Goal: Task Accomplishment & Management: Complete application form

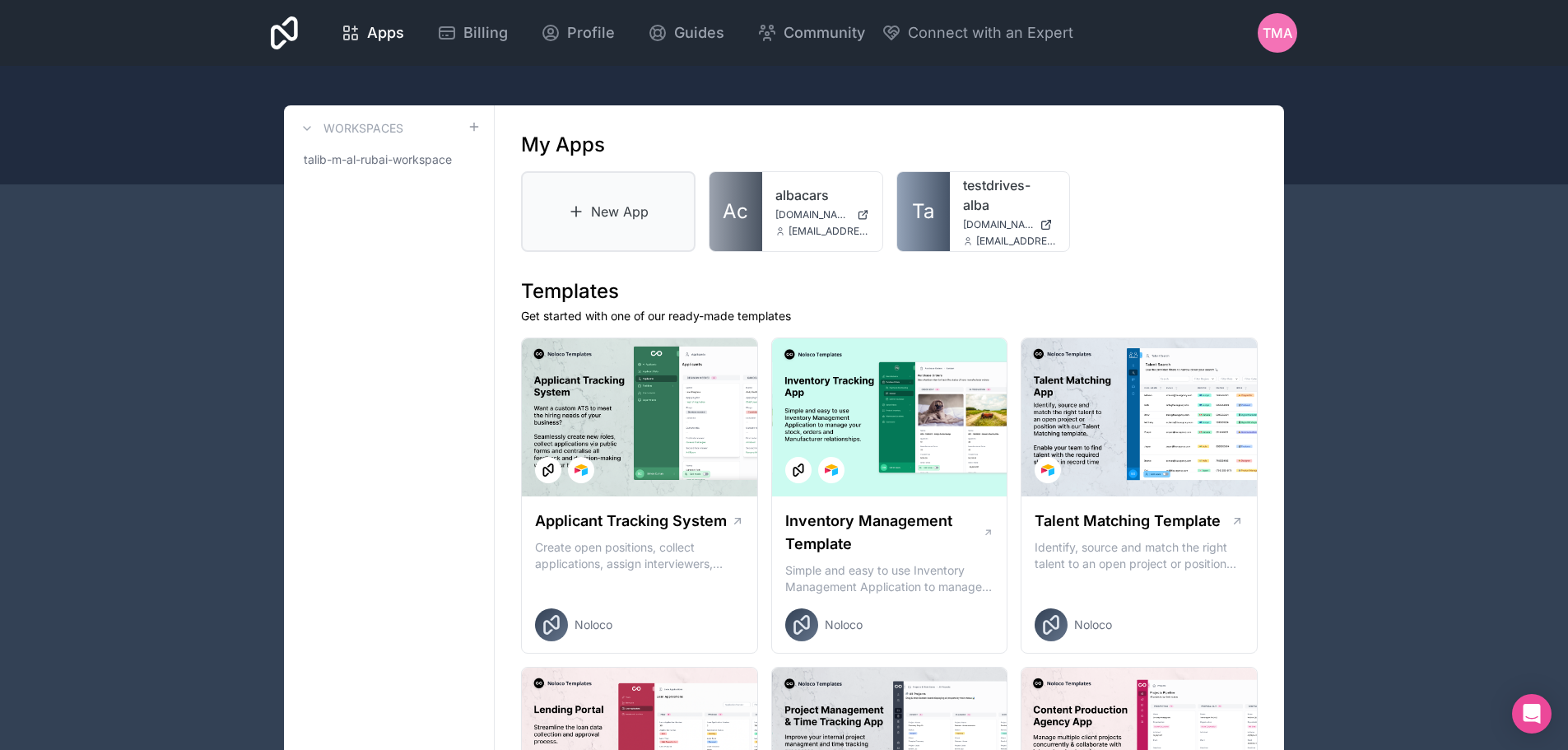
click at [587, 218] on link "New App" at bounding box center [609, 211] width 174 height 81
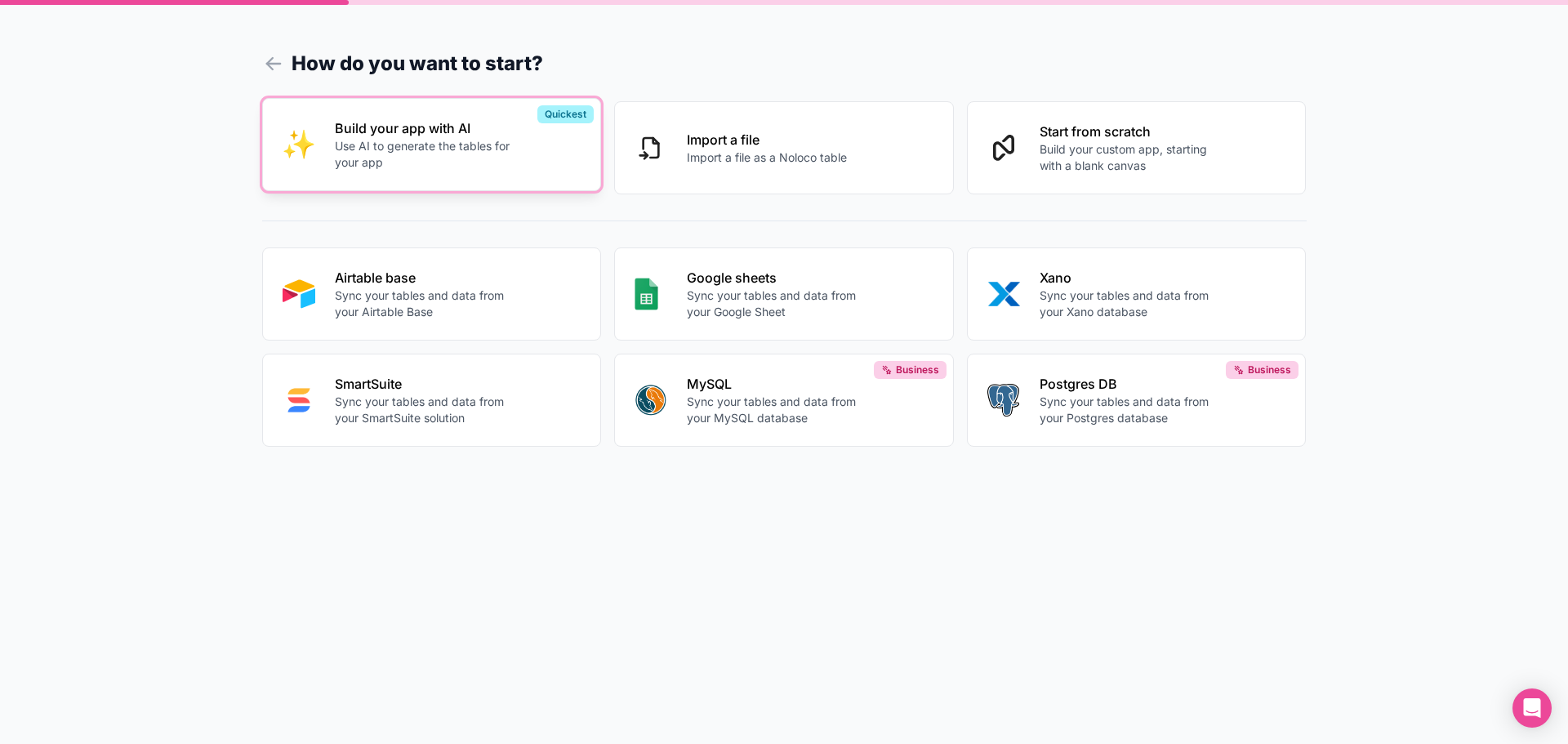
click at [495, 162] on p "Use AI to generate the tables for your app" at bounding box center [425, 155] width 181 height 33
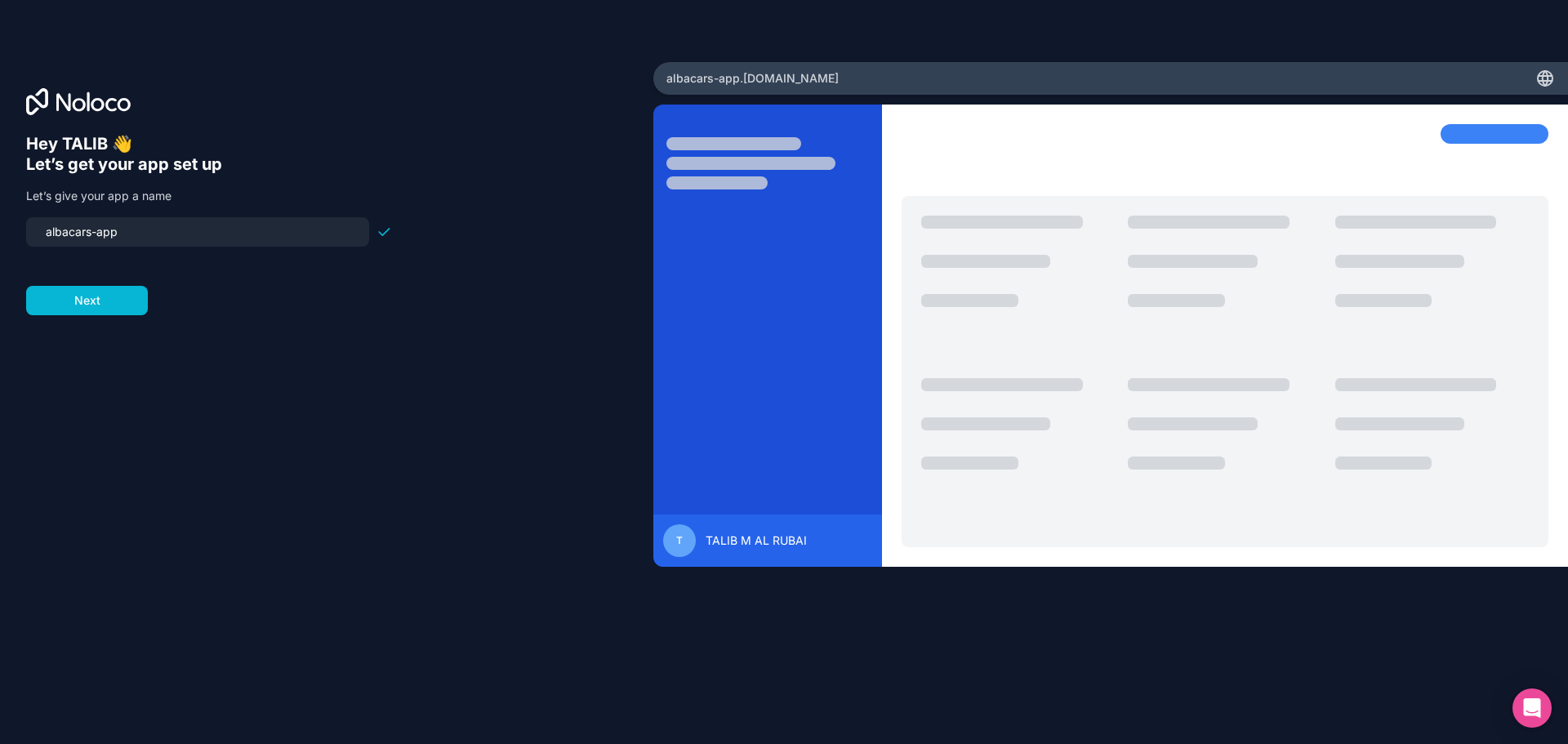
drag, startPoint x: 287, startPoint y: 229, endPoint x: 23, endPoint y: 240, distance: 264.2
click at [23, 240] on div "Hey [PERSON_NAME] 👋 Let’s get your app set up Let’s give your app a name albaca…" at bounding box center [326, 372] width 653 height 619
click at [87, 238] on input "survey-albacars" at bounding box center [197, 231] width 323 height 23
type input "survey-albacars"
click at [90, 304] on button "Next" at bounding box center [87, 301] width 122 height 29
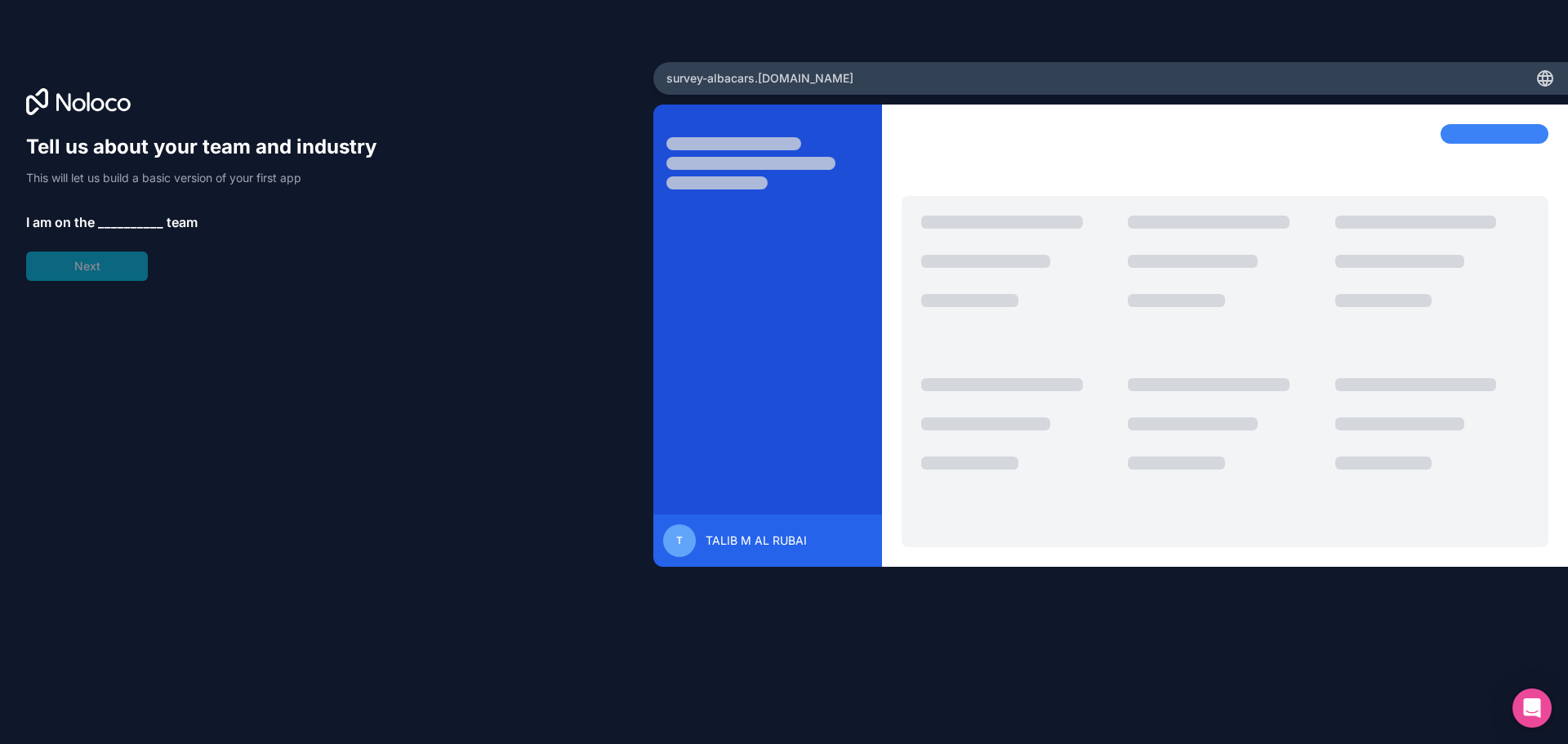
click at [128, 219] on span "__________" at bounding box center [131, 222] width 66 height 20
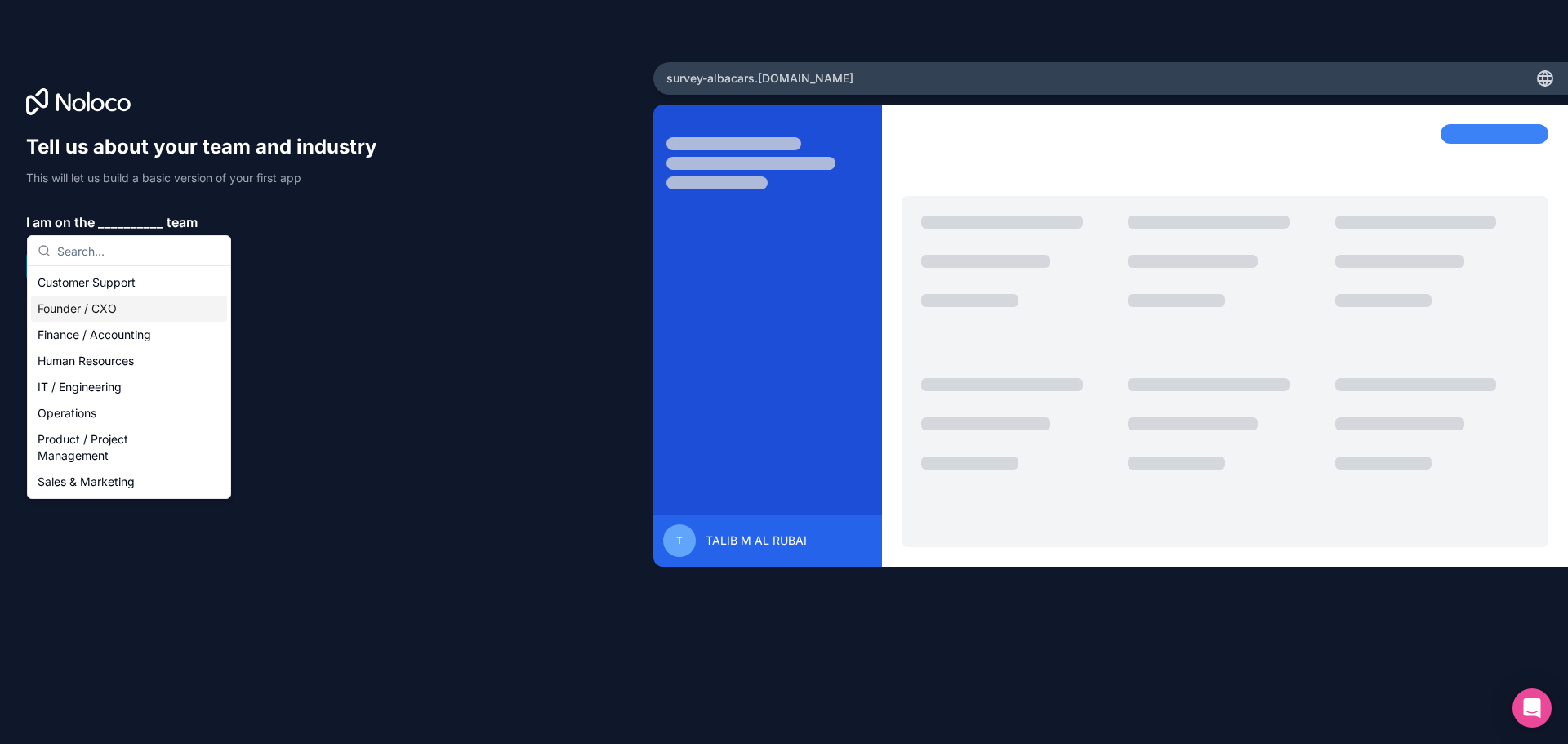
click at [129, 304] on div "Founder / CXO" at bounding box center [128, 309] width 196 height 26
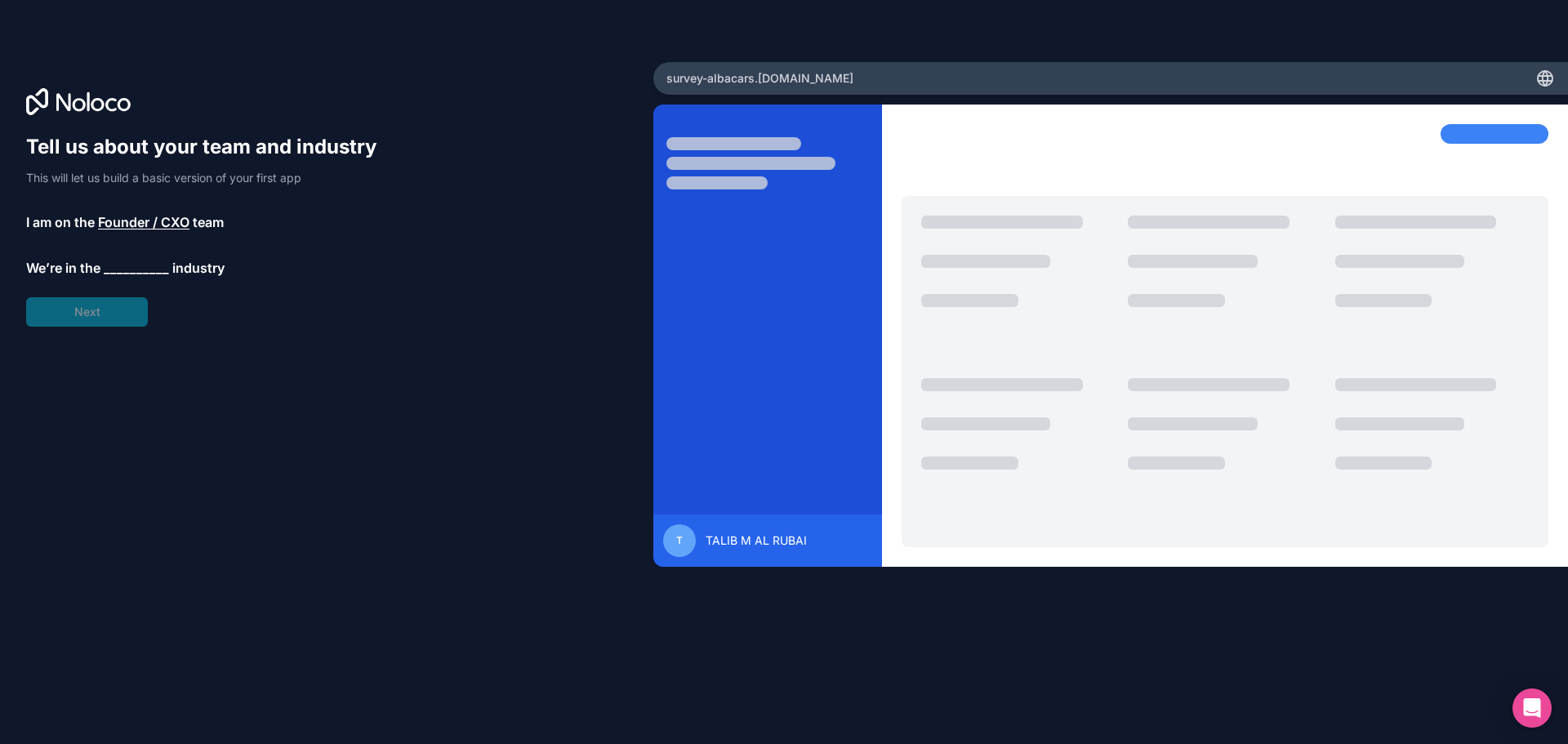
click at [132, 270] on span "__________" at bounding box center [137, 268] width 66 height 20
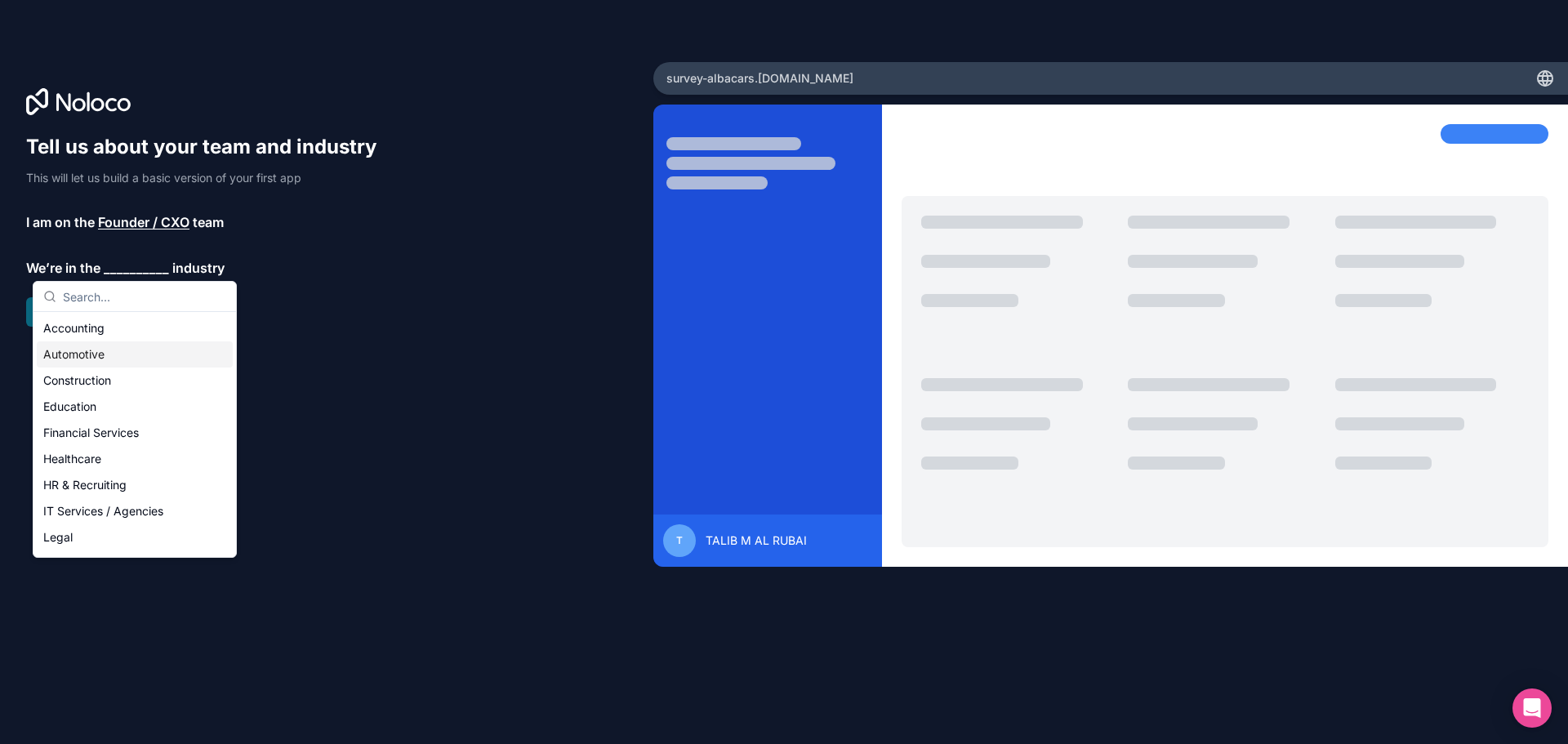
click at [124, 352] on div "Automotive" at bounding box center [134, 354] width 196 height 26
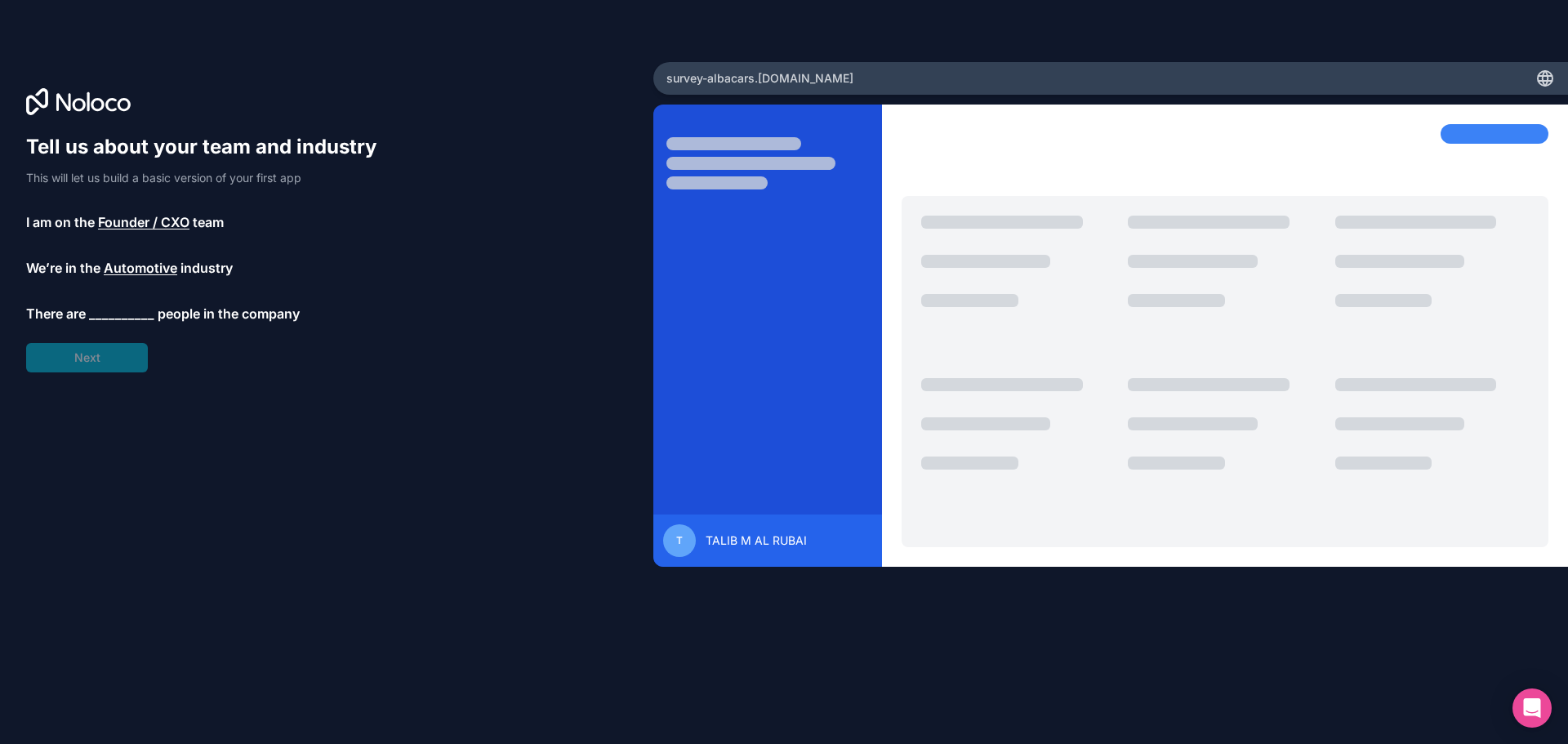
click at [130, 316] on span "__________" at bounding box center [122, 314] width 66 height 20
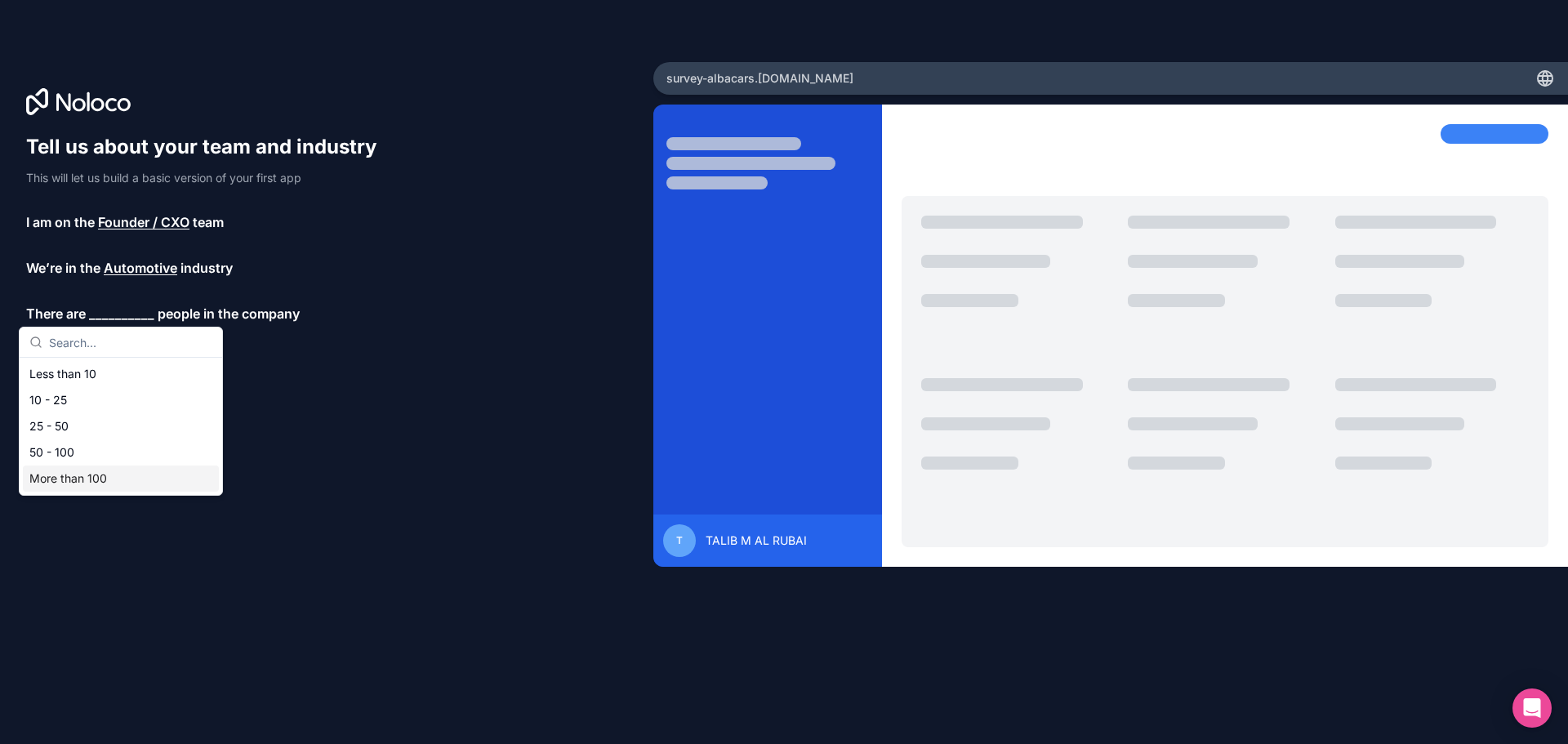
click at [122, 473] on div "More than 100" at bounding box center [120, 478] width 196 height 26
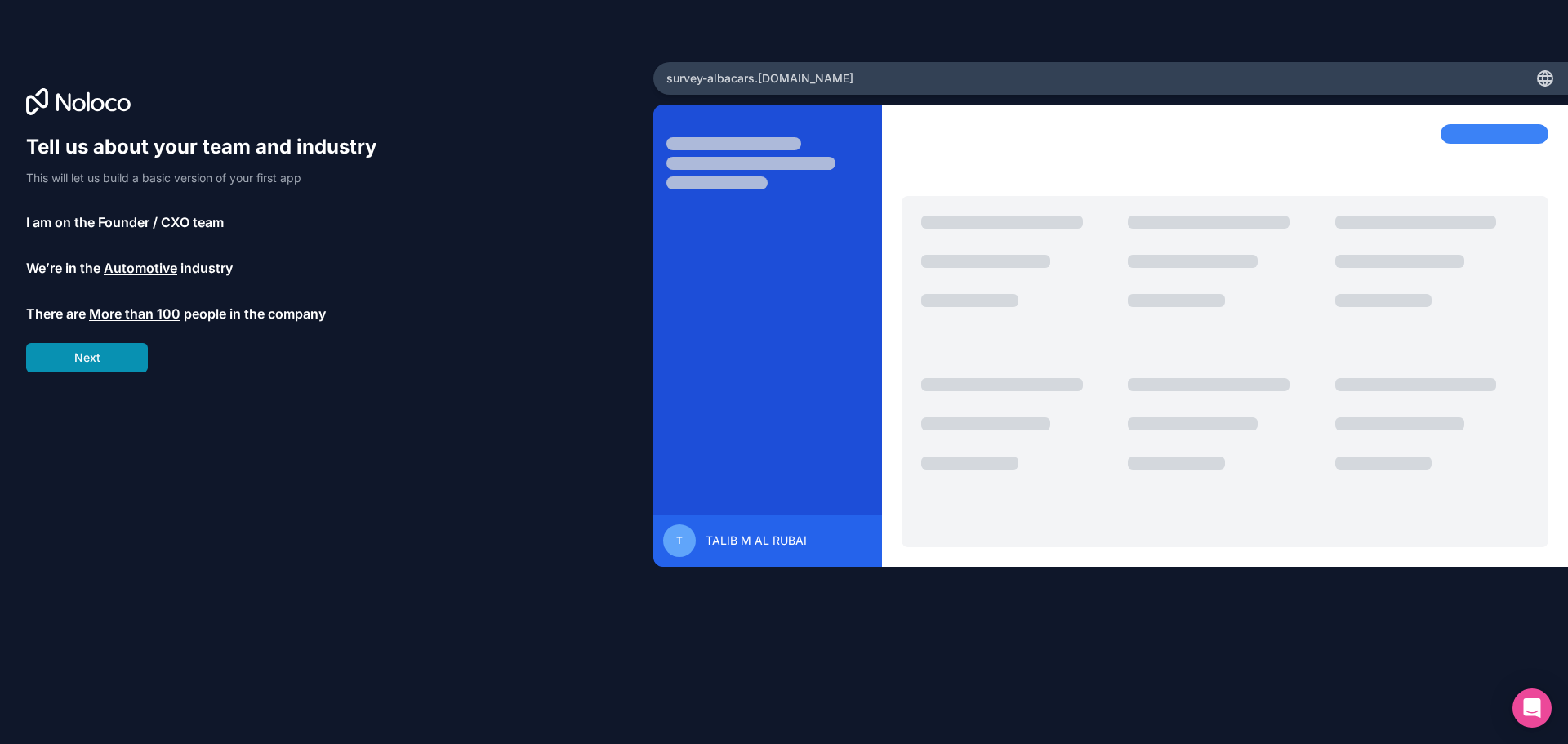
click at [125, 353] on button "Next" at bounding box center [87, 358] width 122 height 29
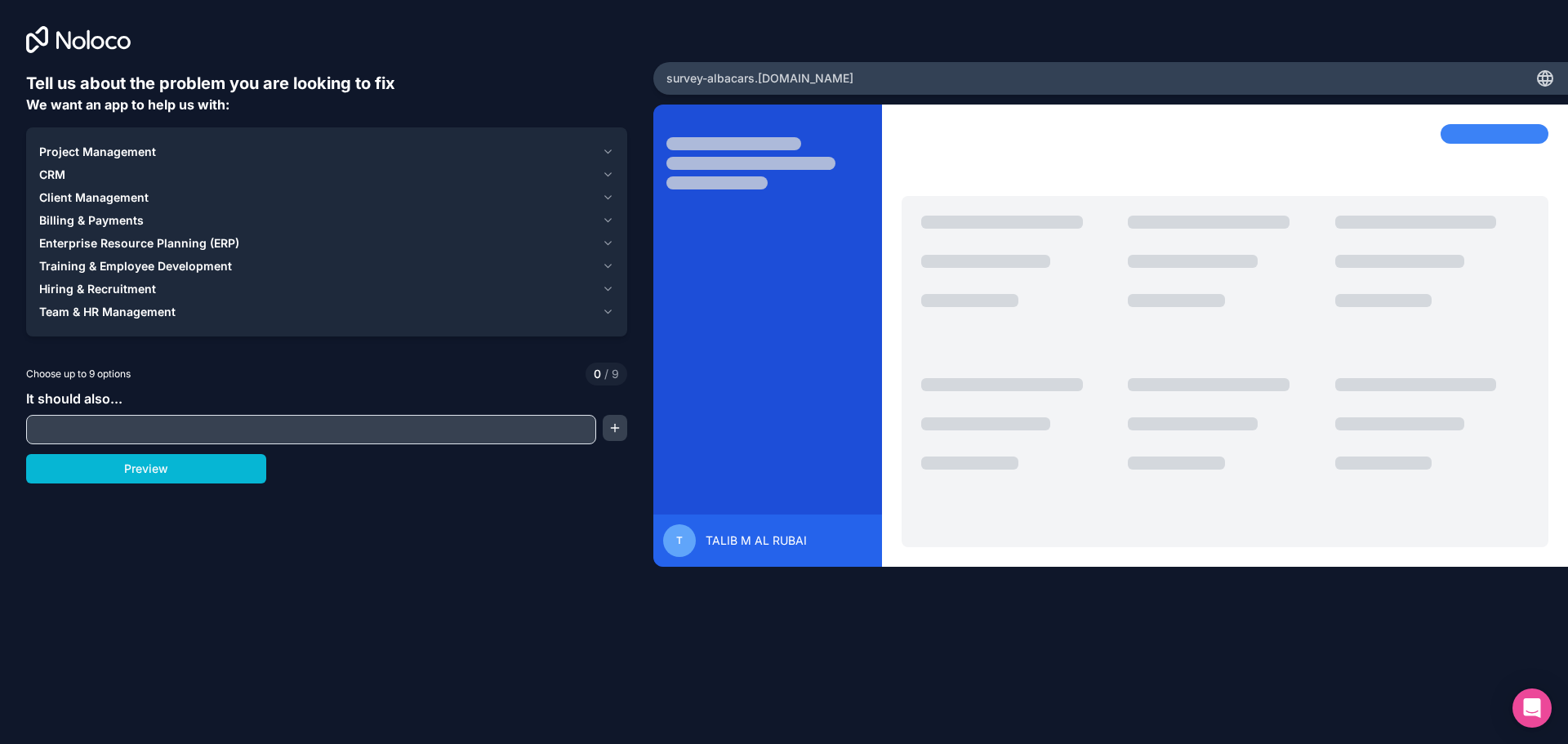
click at [159, 311] on span "Team & HR Management" at bounding box center [108, 312] width 137 height 16
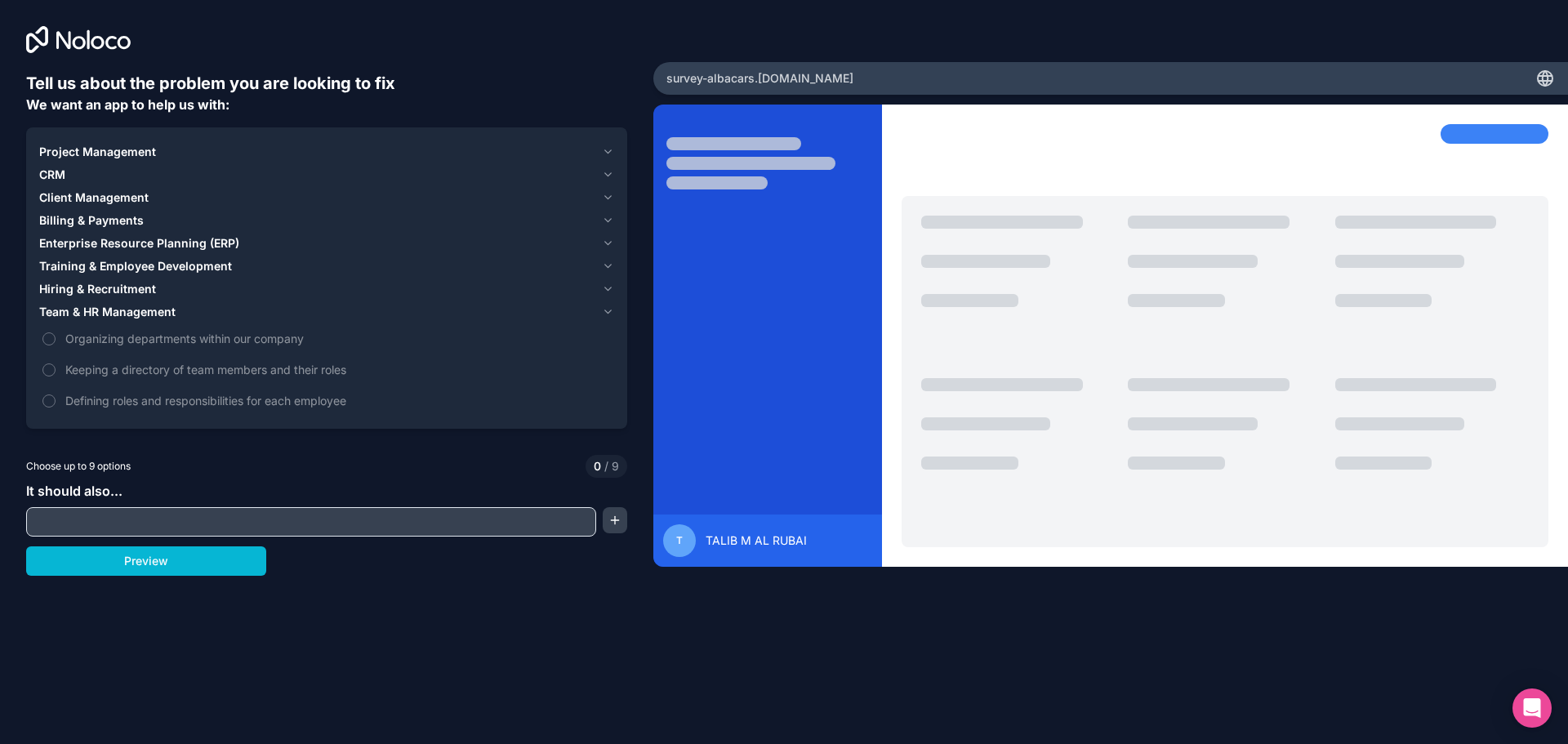
click at [179, 271] on span "Training & Employee Development" at bounding box center [136, 266] width 193 height 16
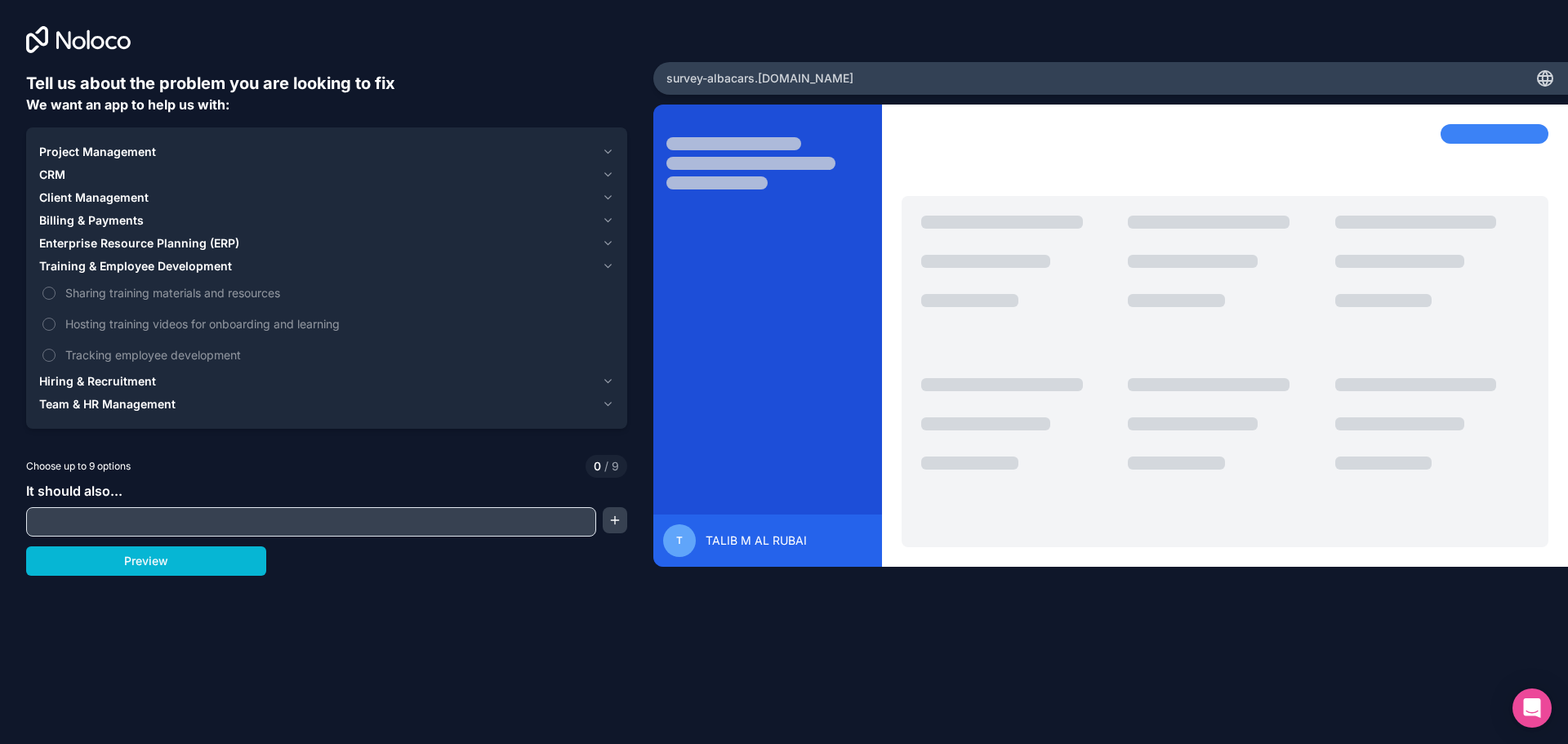
click at [161, 401] on span "Team & HR Management" at bounding box center [108, 404] width 137 height 16
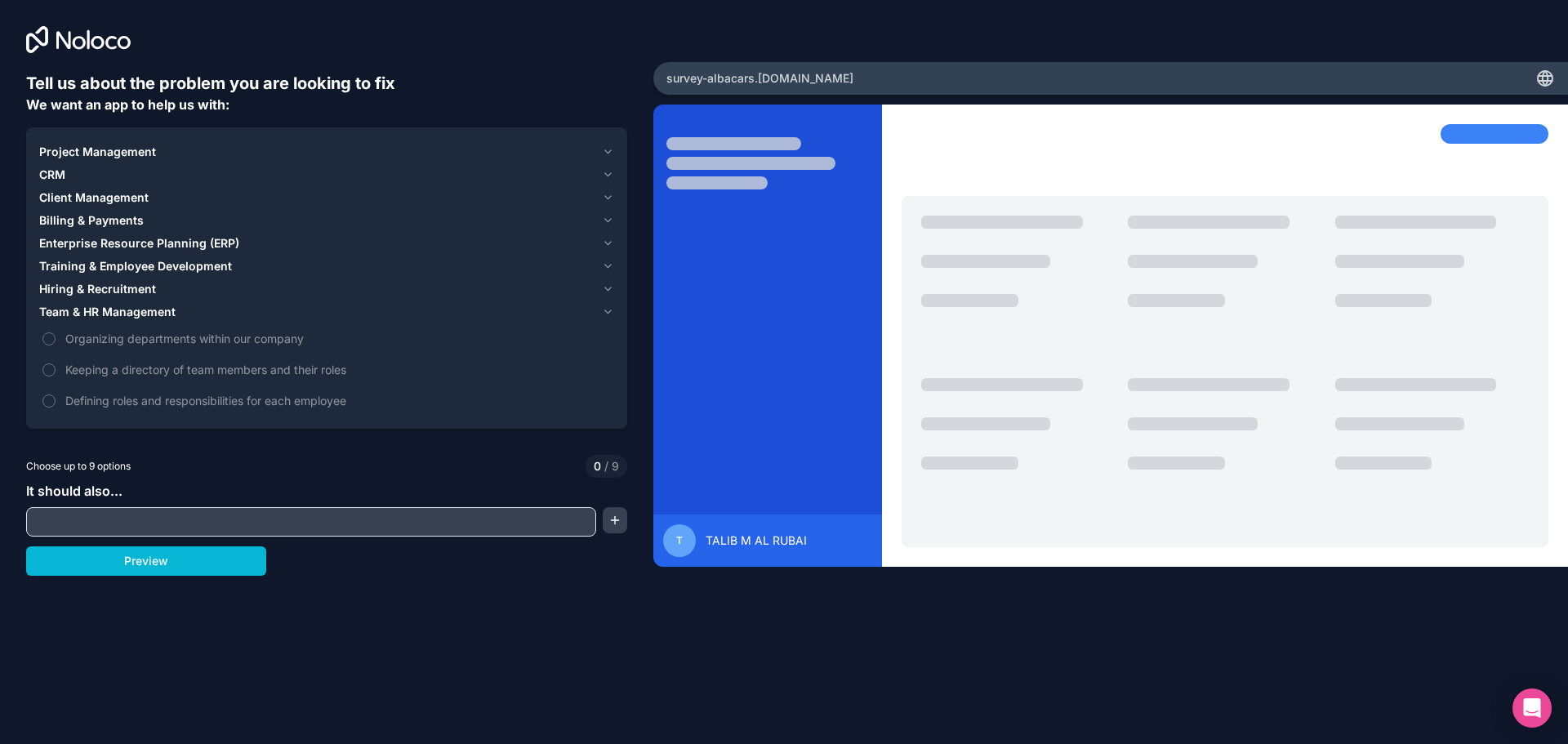
click at [149, 268] on span "Training & Employee Development" at bounding box center [136, 266] width 193 height 16
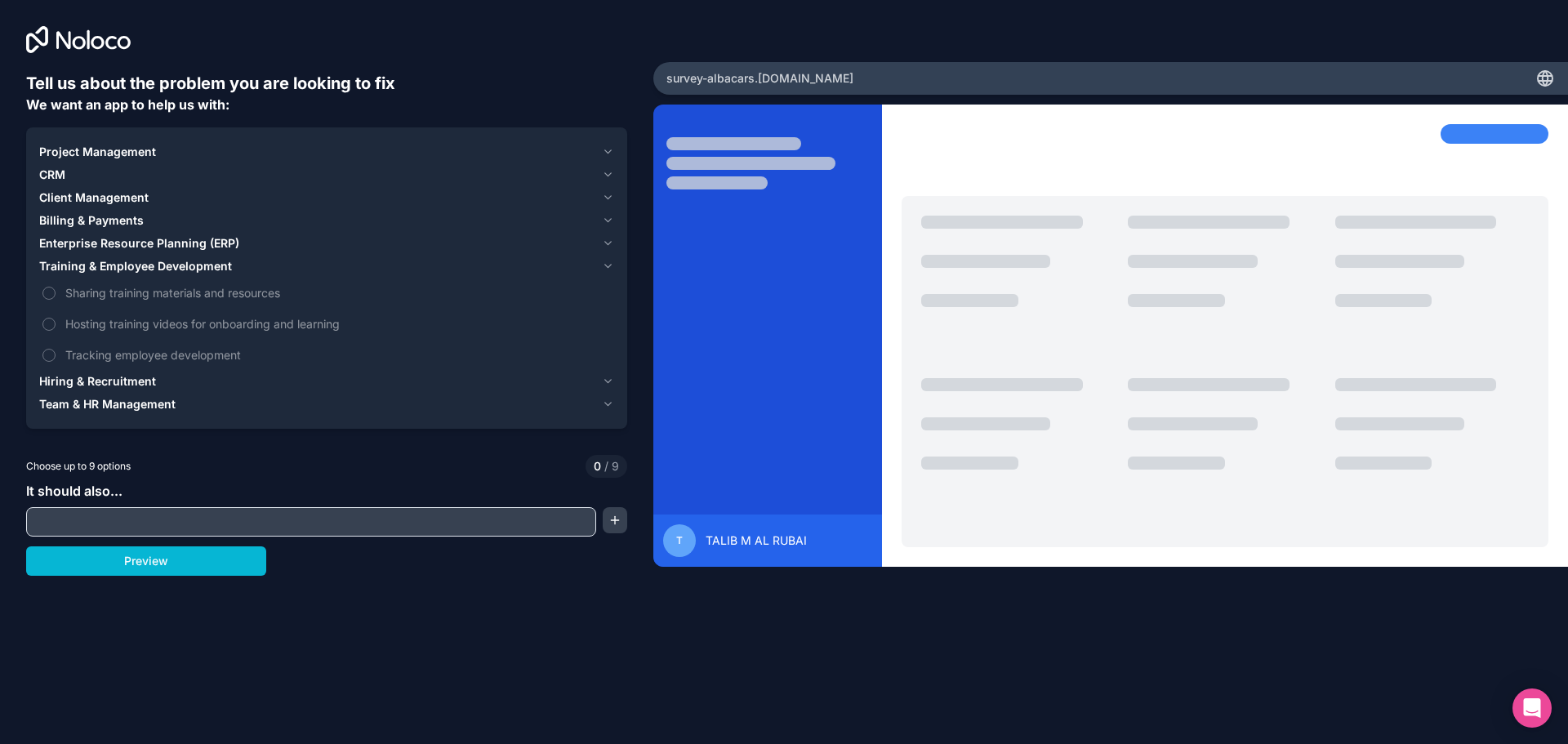
click at [133, 154] on span "Project Management" at bounding box center [97, 152] width 117 height 16
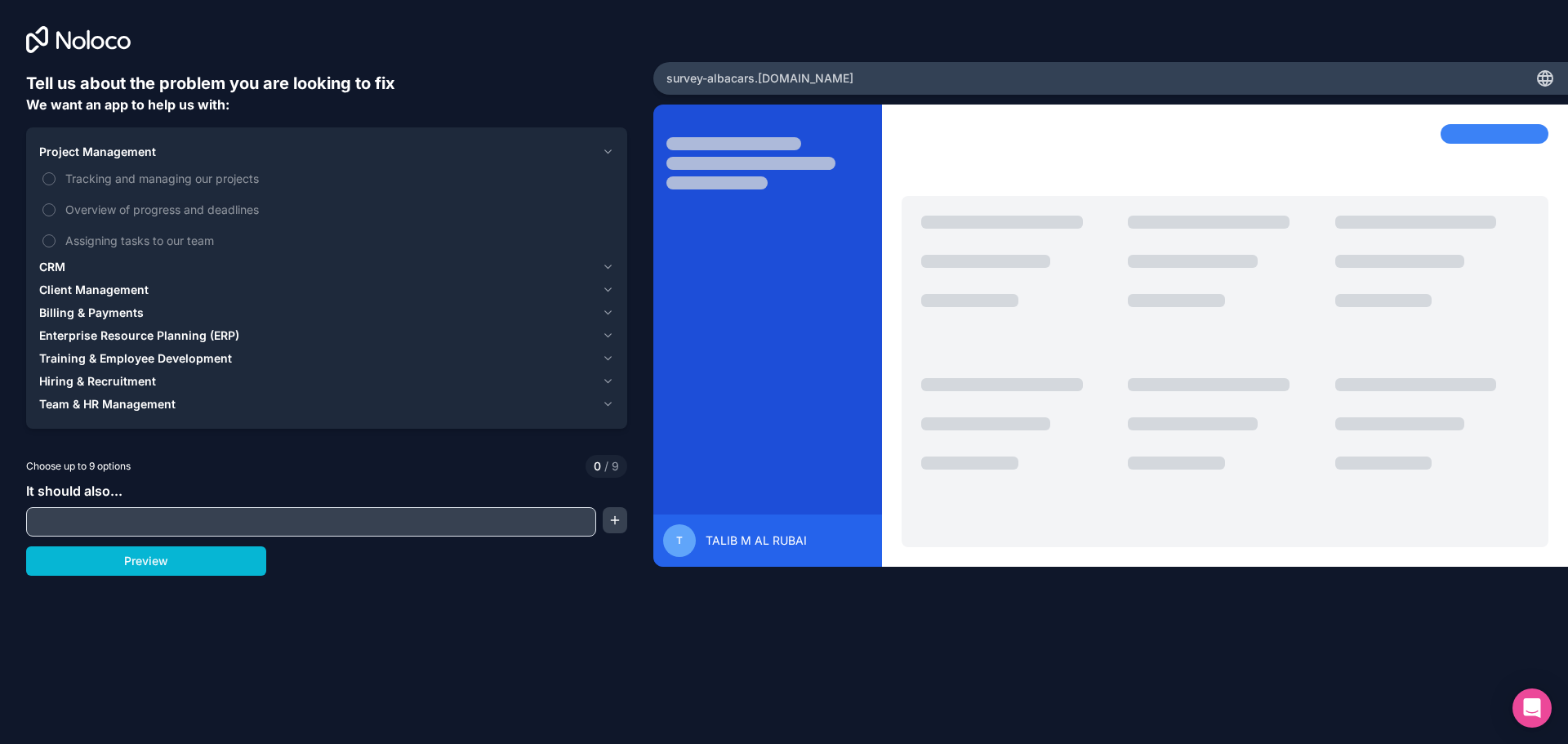
click at [112, 525] on input "text" at bounding box center [311, 521] width 562 height 23
type input "survey"
click at [610, 523] on button "button" at bounding box center [615, 520] width 25 height 26
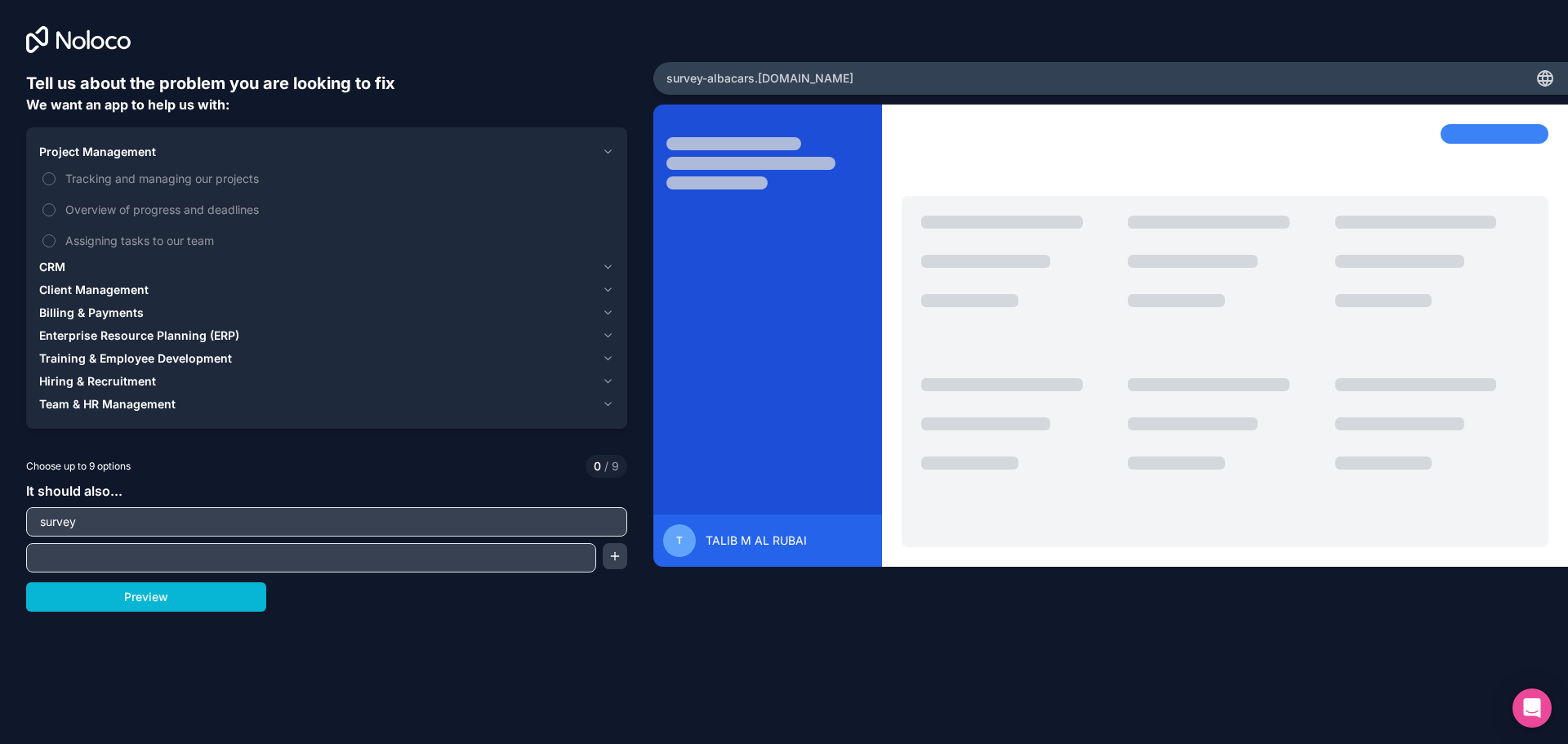
click at [269, 550] on input "text" at bounding box center [311, 557] width 562 height 23
type input "Employee wellness"
click at [608, 561] on button "button" at bounding box center [615, 555] width 25 height 26
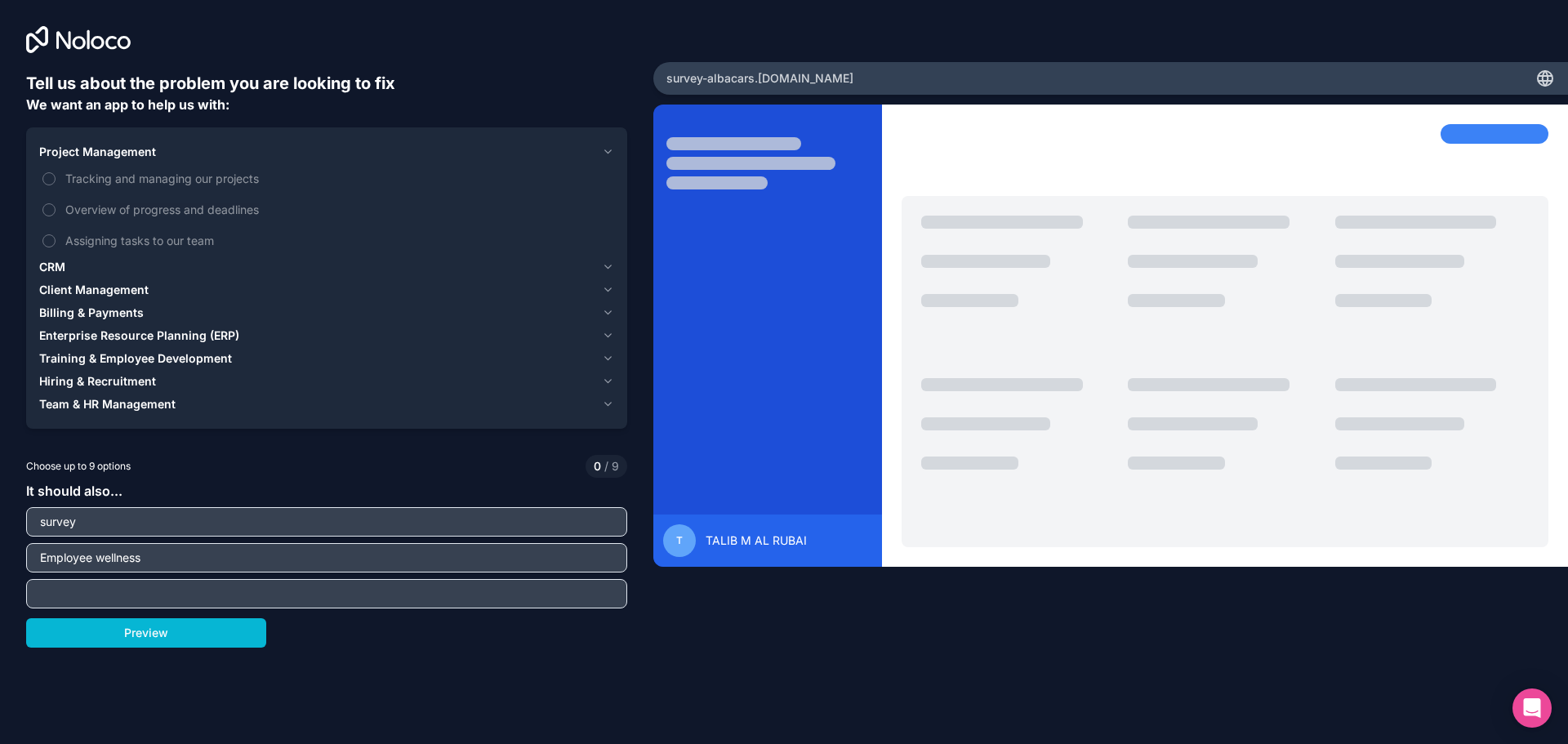
click at [233, 555] on input "Employee wellness" at bounding box center [326, 557] width 593 height 23
click at [216, 643] on button "Preview" at bounding box center [147, 633] width 241 height 29
click at [138, 361] on span "Training & Employee Development" at bounding box center [136, 359] width 193 height 16
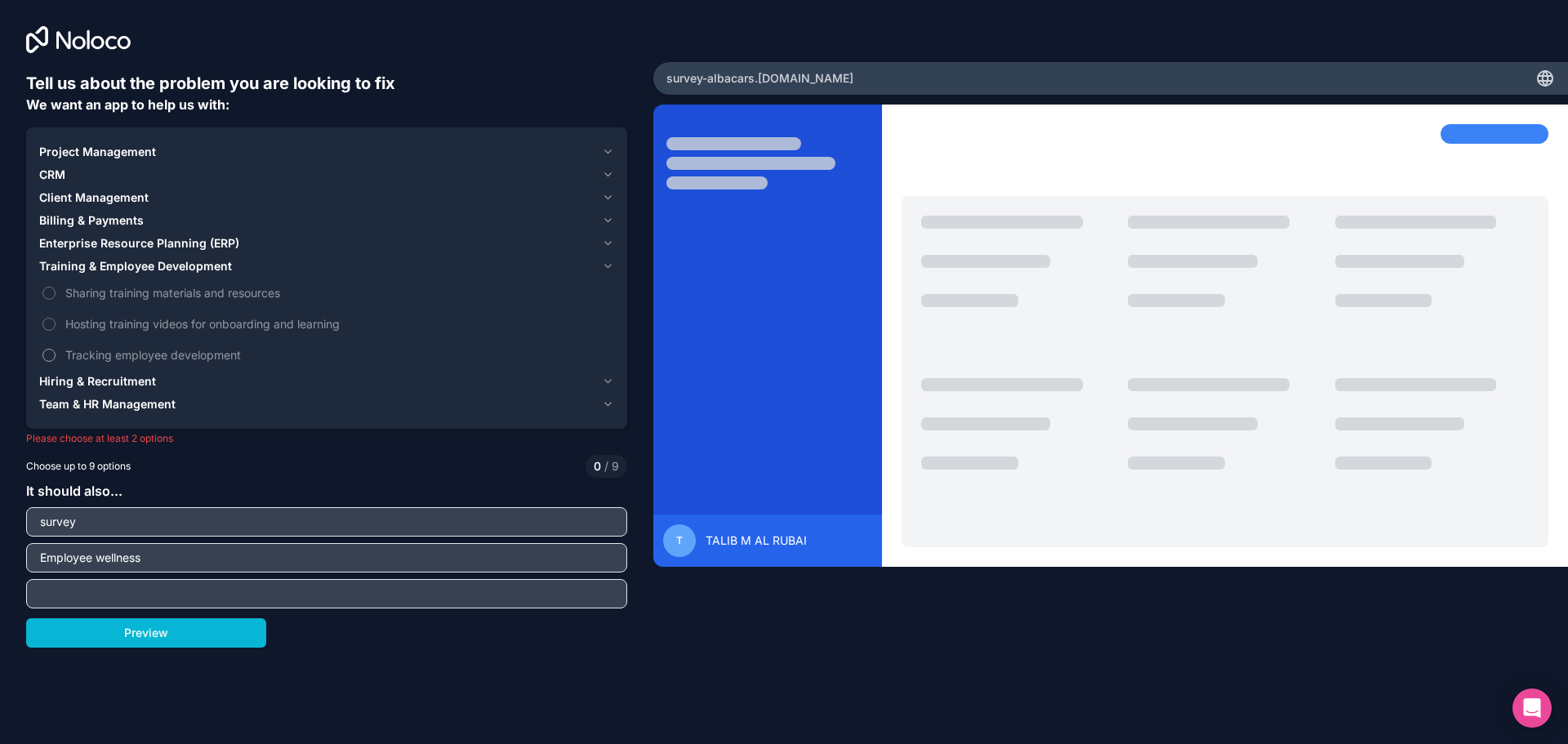
click at [169, 358] on span "Tracking employee development" at bounding box center [338, 354] width 546 height 17
click at [56, 358] on button "Tracking employee development" at bounding box center [49, 355] width 13 height 13
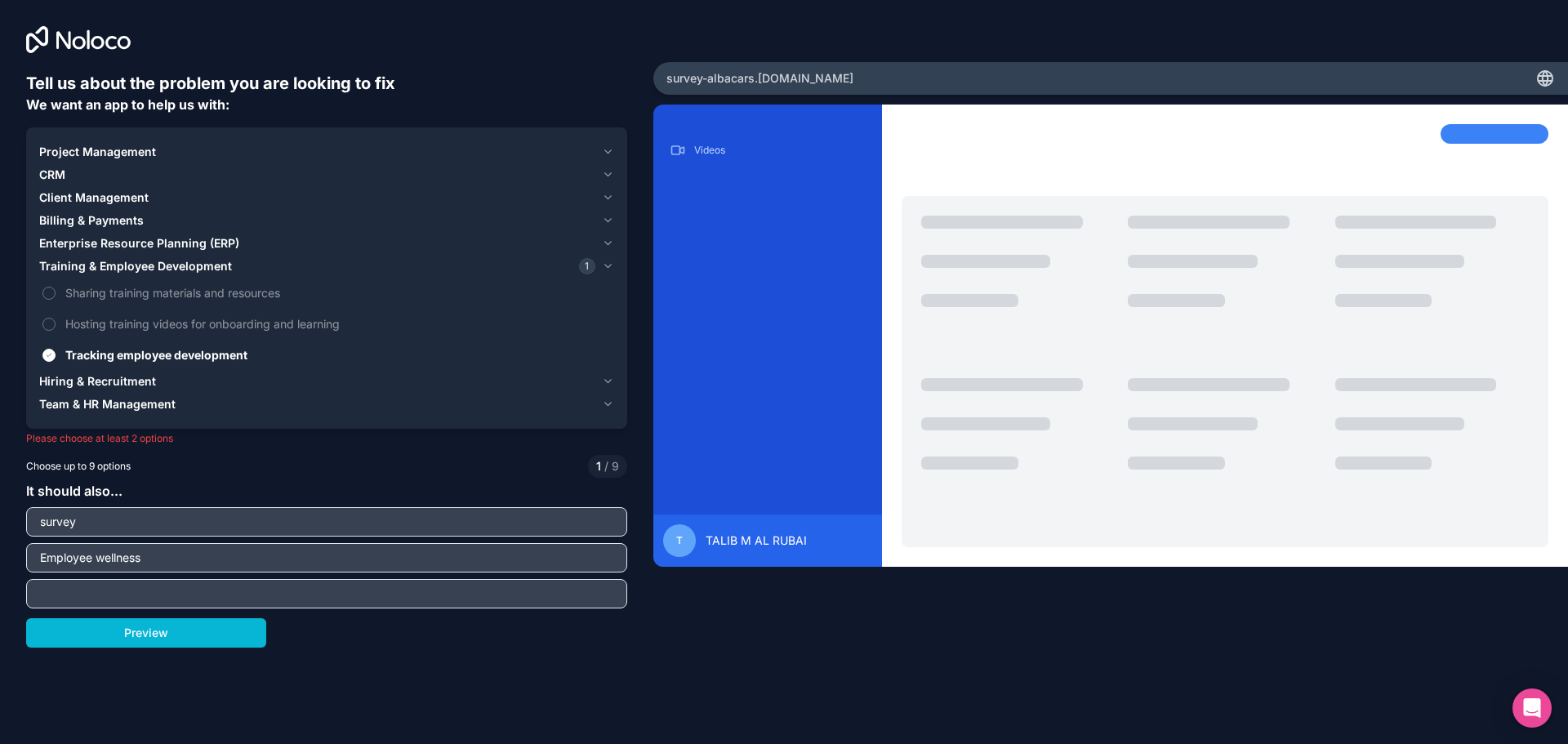
click at [138, 385] on span "Hiring & Recruitment" at bounding box center [97, 382] width 117 height 16
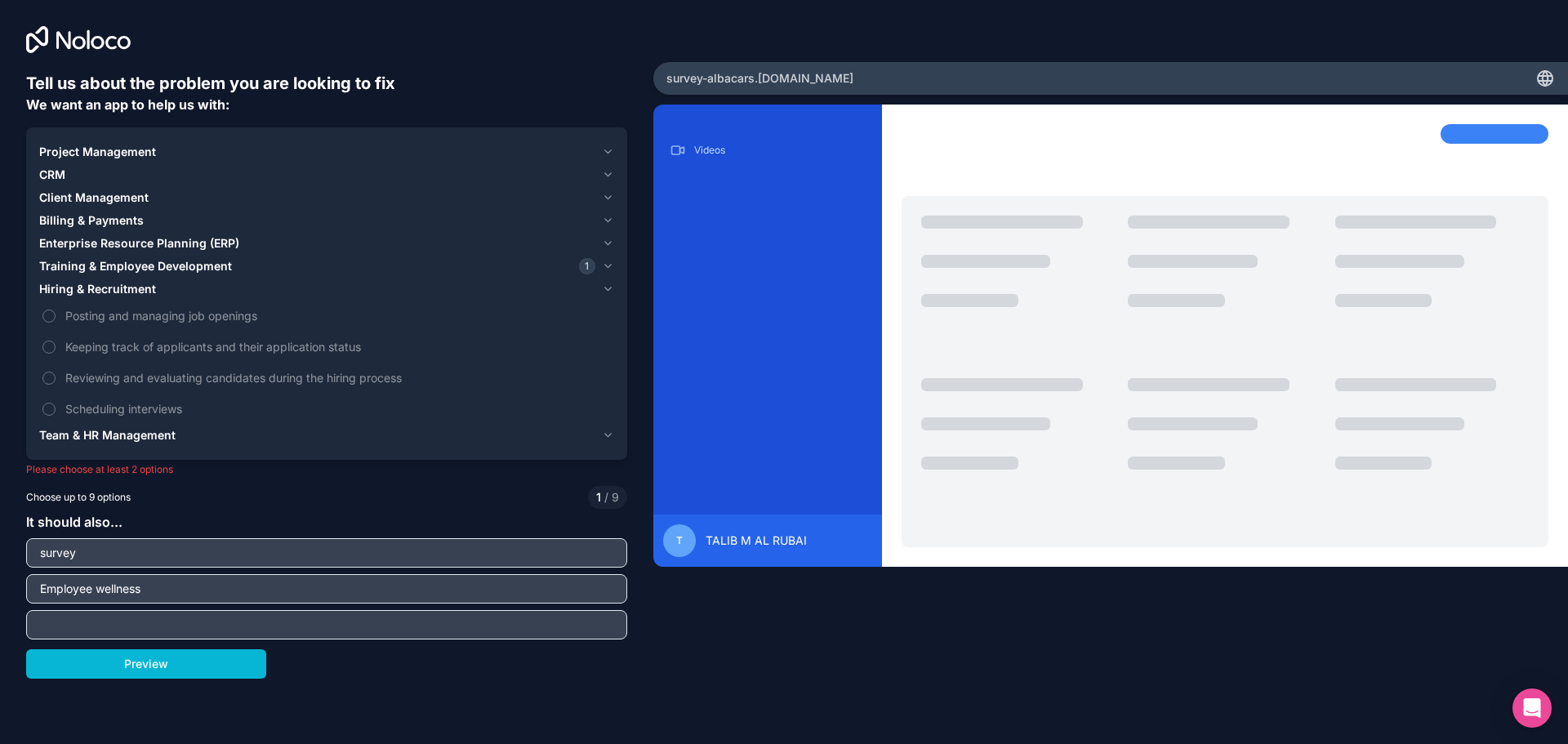
click at [154, 435] on span "Team & HR Management" at bounding box center [108, 435] width 137 height 16
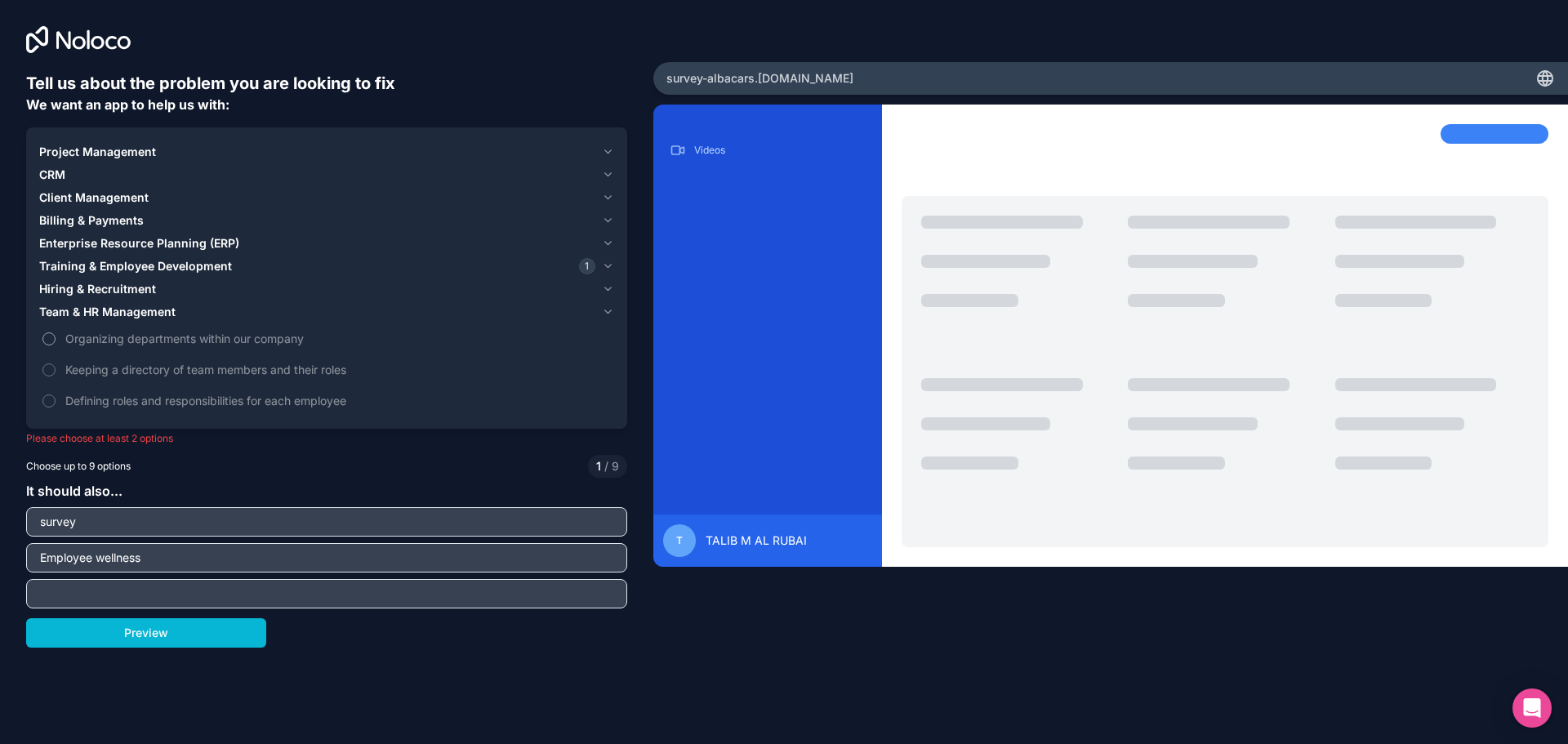
click at [165, 342] on span "Organizing departments within our company" at bounding box center [338, 338] width 546 height 17
click at [56, 342] on button "Organizing departments within our company" at bounding box center [49, 339] width 13 height 13
click at [114, 149] on span "Project Management" at bounding box center [97, 152] width 117 height 16
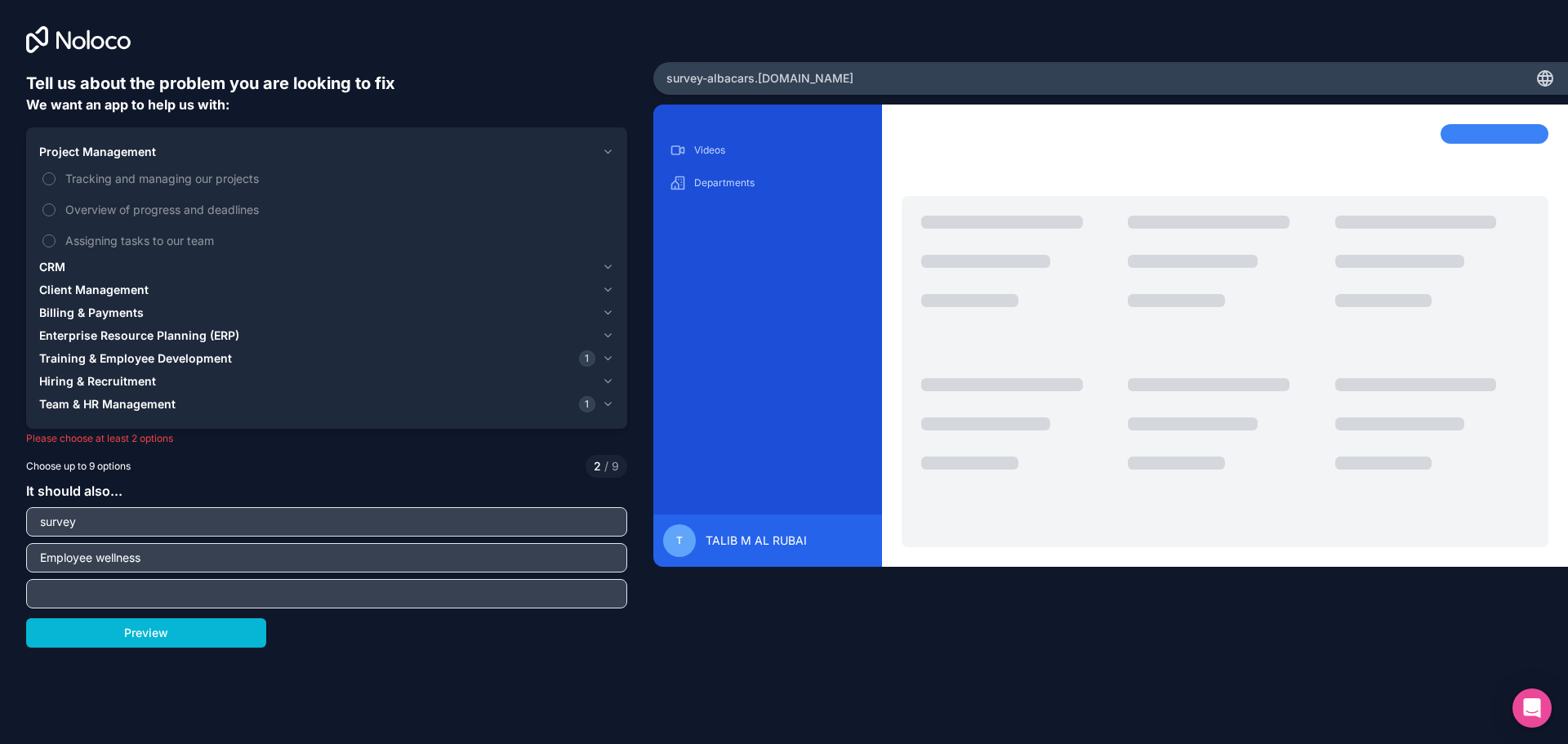
click at [60, 265] on span "CRM" at bounding box center [52, 267] width 26 height 16
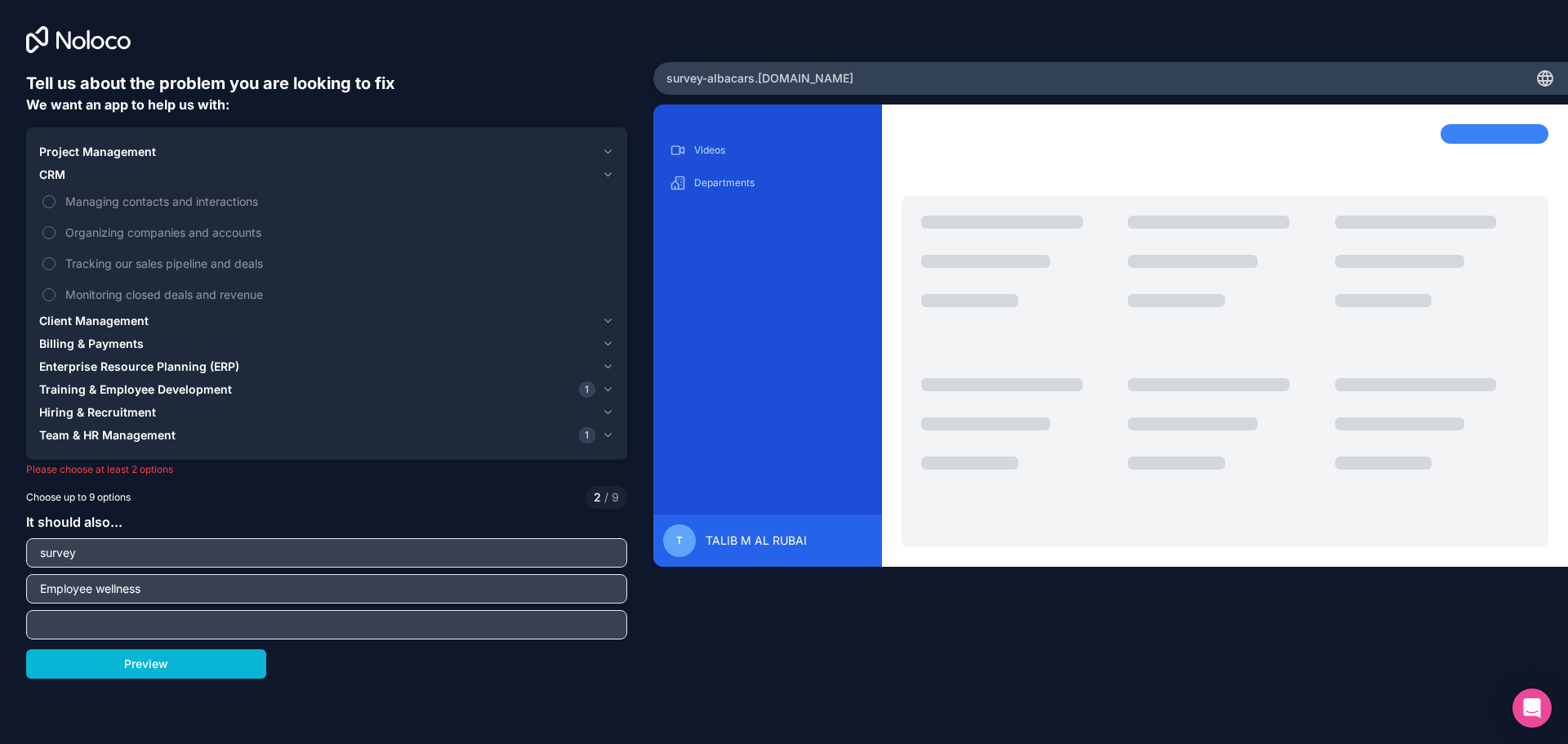
click at [81, 318] on span "Client Management" at bounding box center [94, 321] width 109 height 16
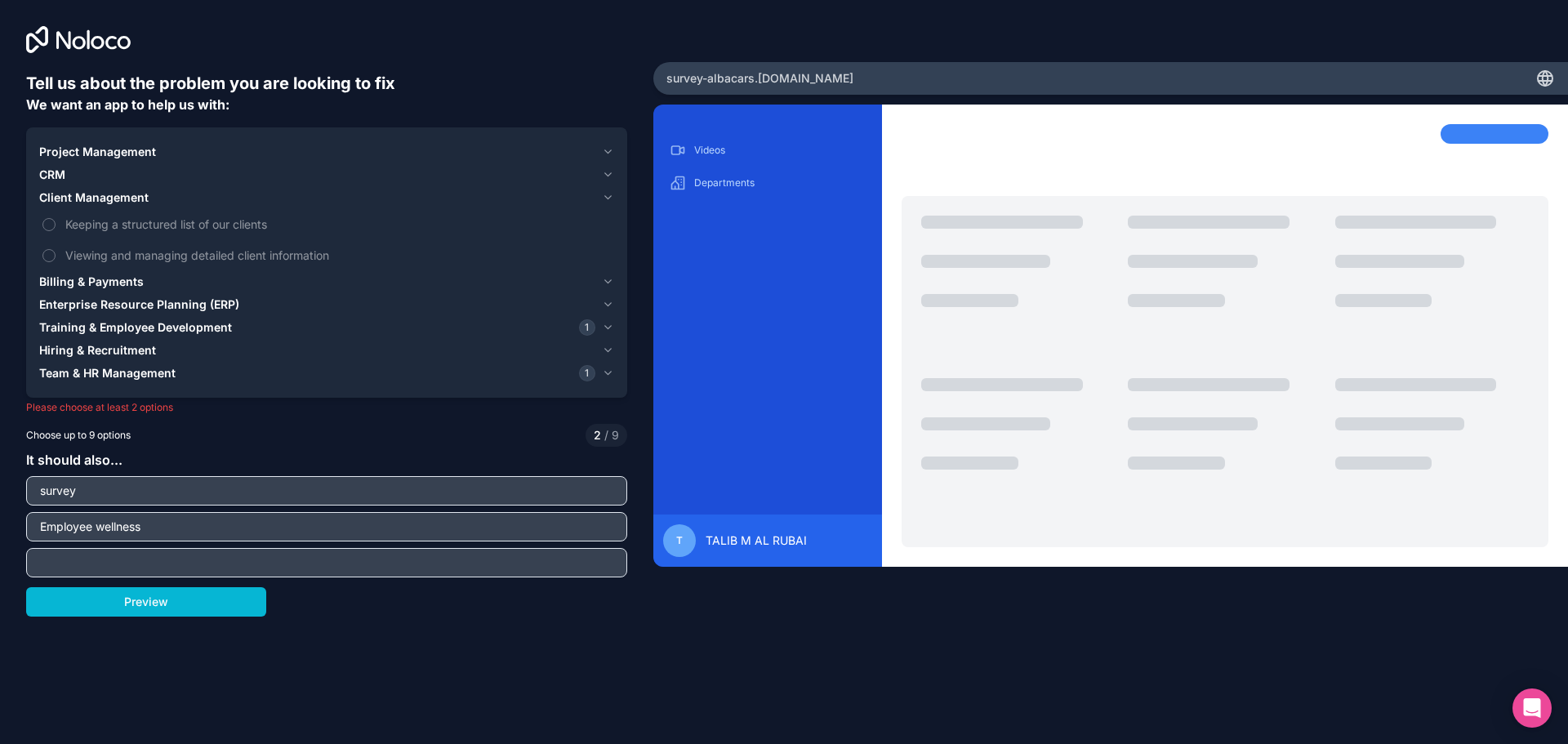
click at [98, 283] on span "Billing & Payments" at bounding box center [91, 281] width 105 height 16
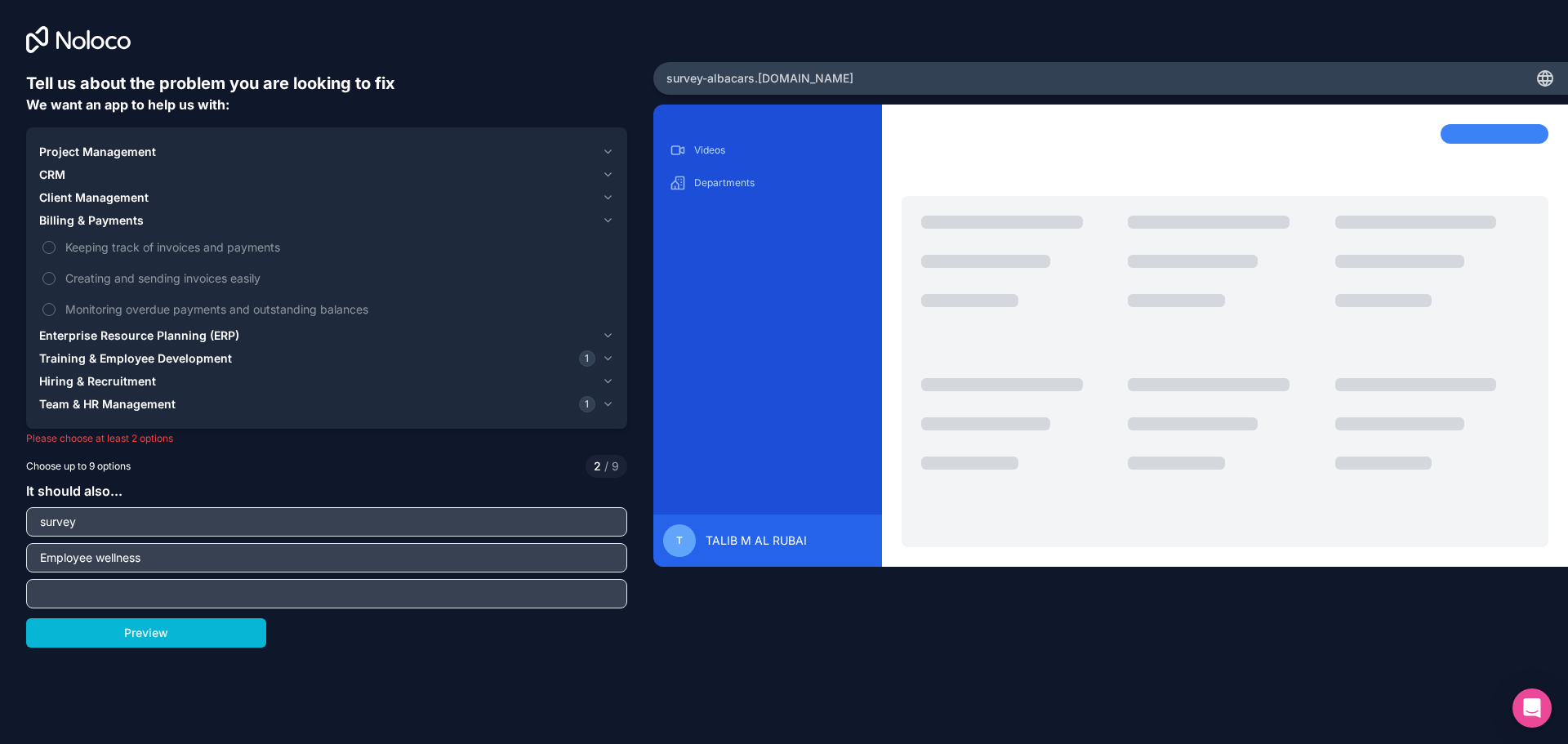
click at [117, 334] on span "Enterprise Resource Planning (ERP)" at bounding box center [139, 336] width 200 height 16
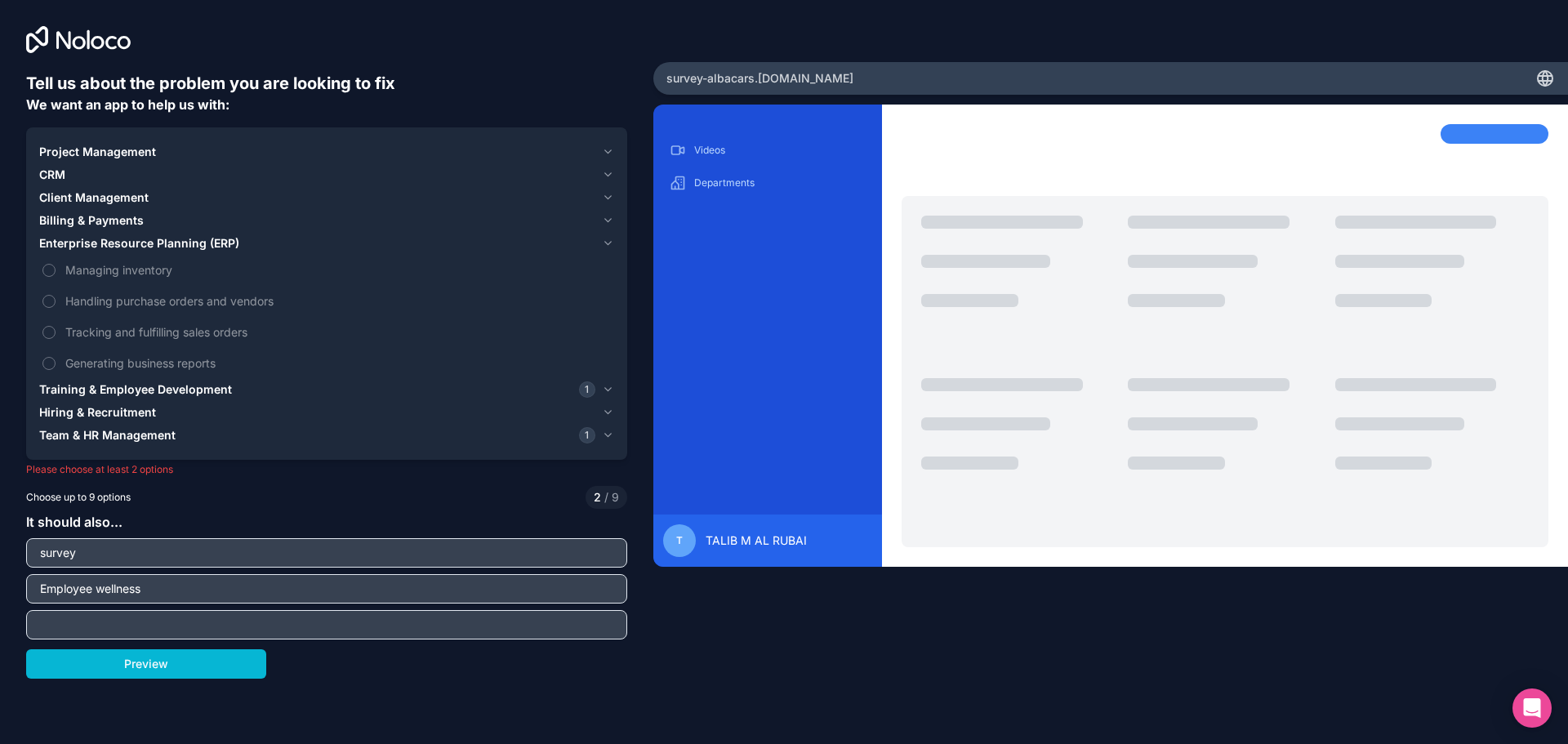
click at [118, 386] on span "Training & Employee Development" at bounding box center [136, 390] width 193 height 16
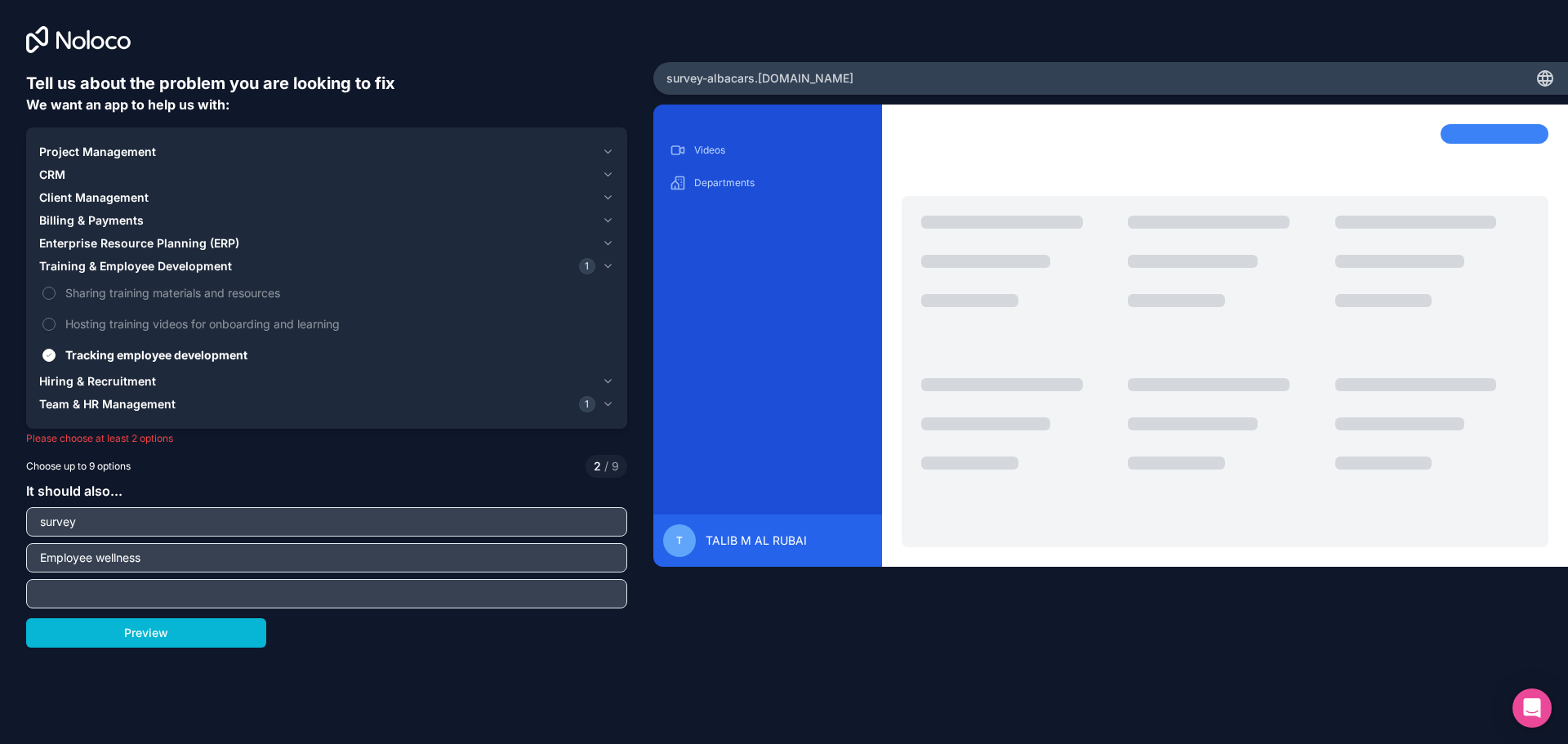
click at [133, 242] on span "Enterprise Resource Planning (ERP)" at bounding box center [139, 243] width 200 height 16
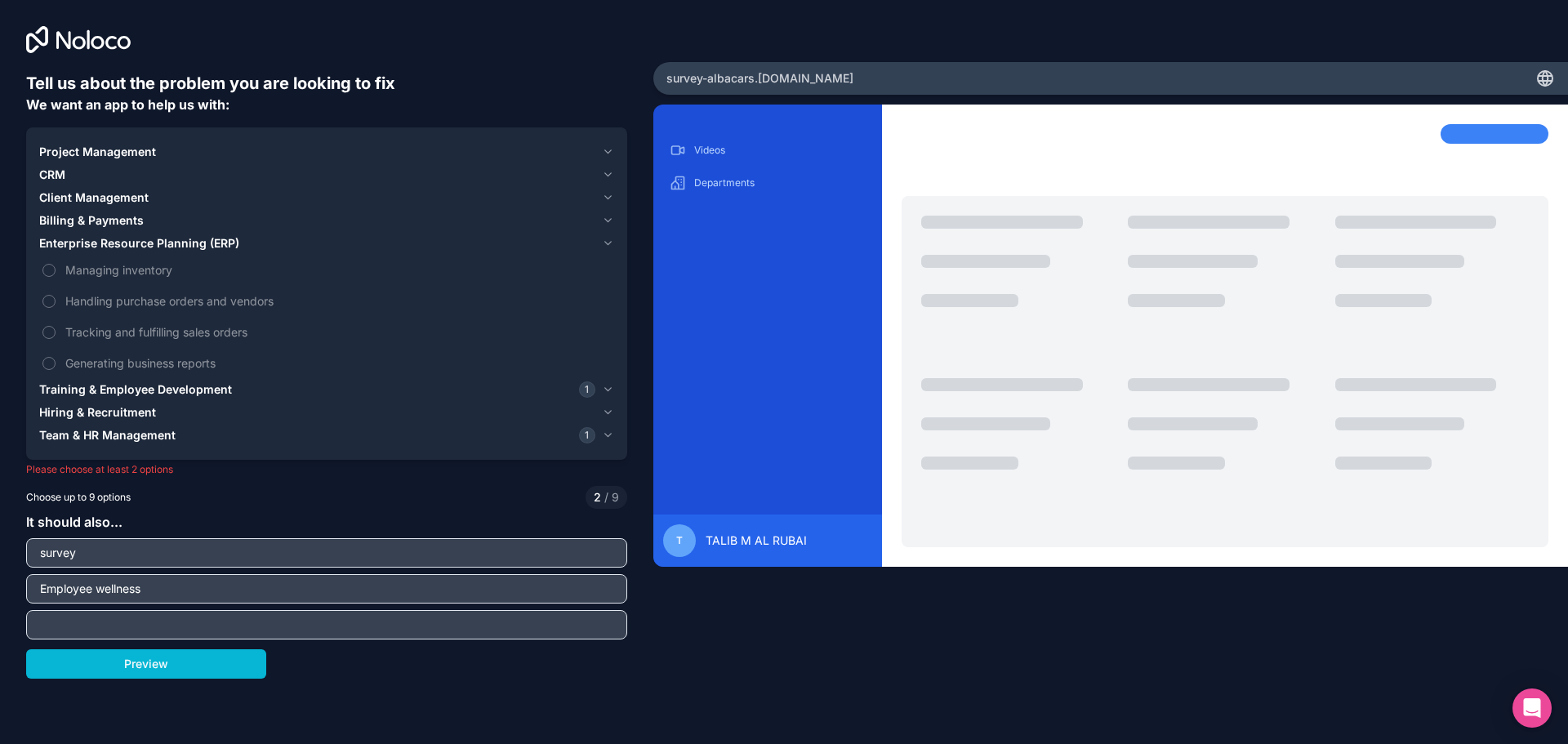
click at [131, 388] on span "Training & Employee Development" at bounding box center [136, 390] width 193 height 16
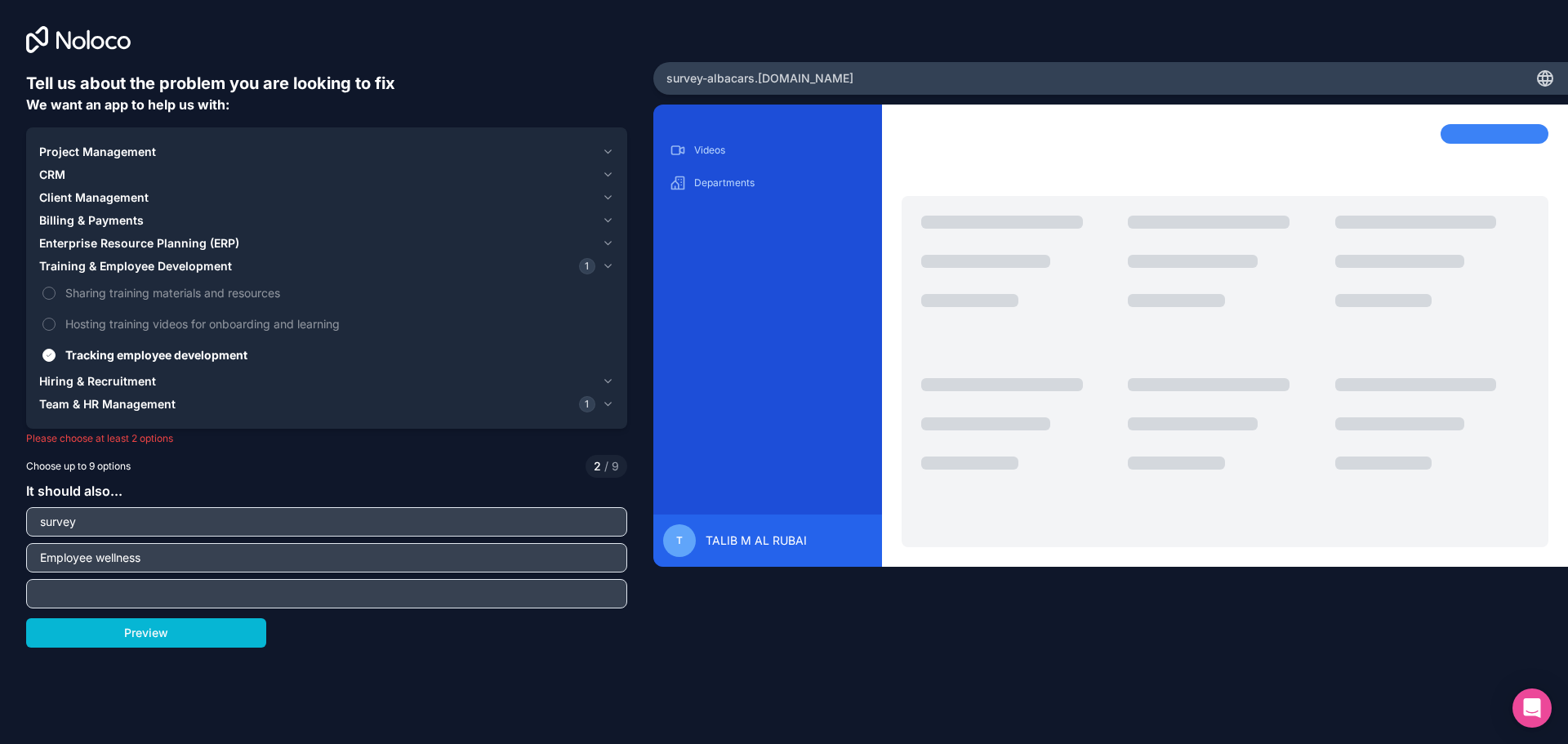
click at [102, 414] on button "Team & HR Management 1" at bounding box center [326, 403] width 575 height 23
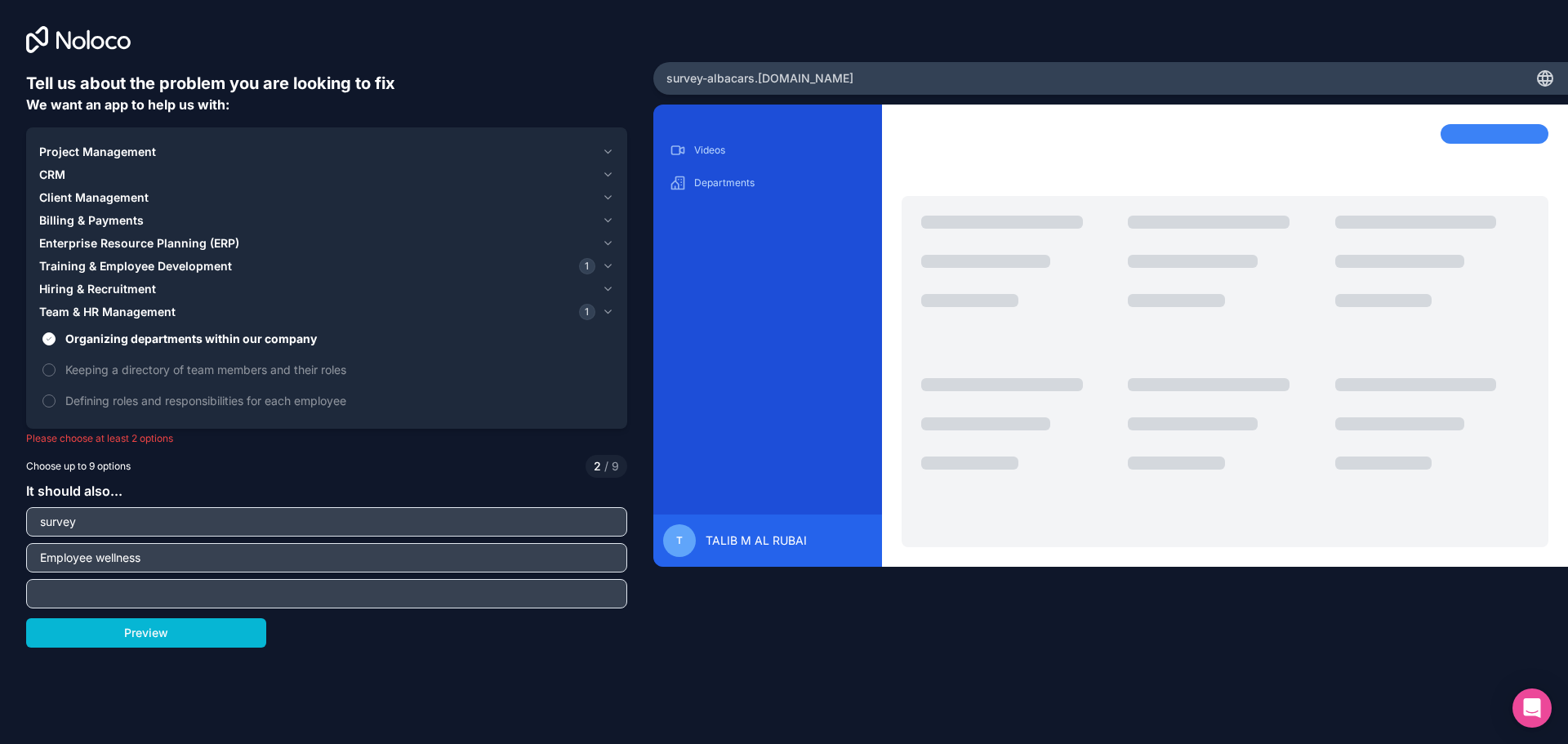
click at [65, 38] on icon at bounding box center [78, 40] width 105 height 27
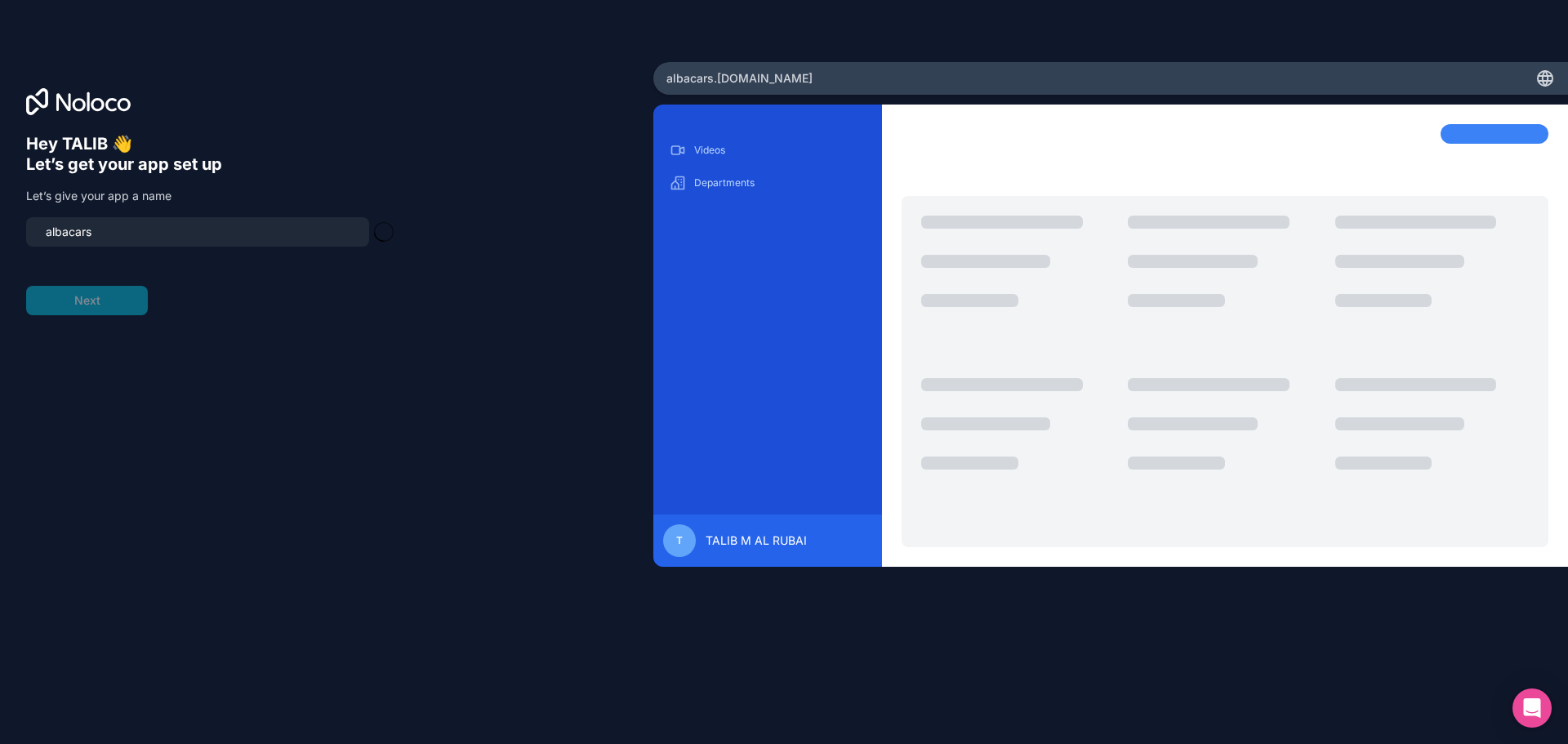
type input "albacars-app"
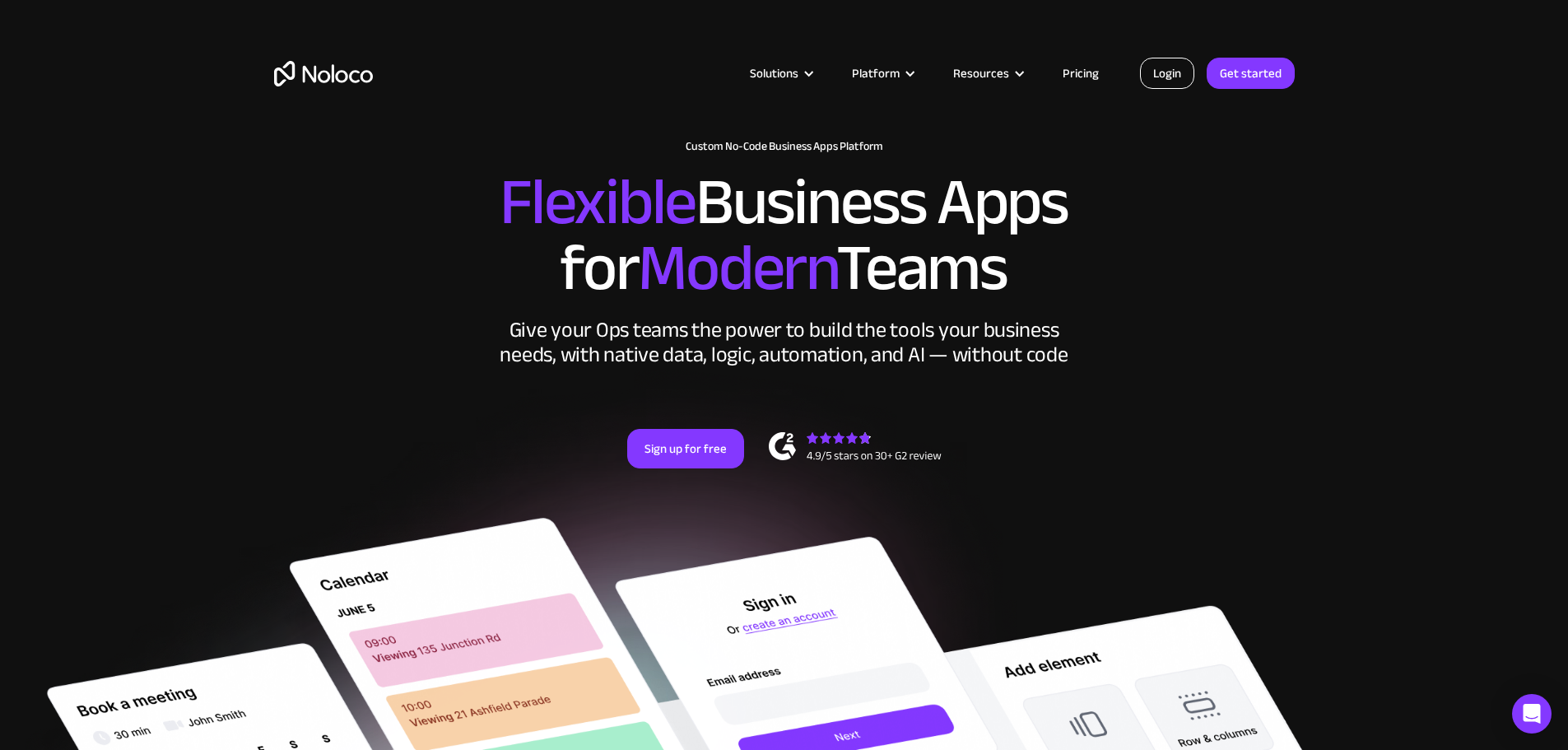
drag, startPoint x: 0, startPoint y: 0, endPoint x: 1163, endPoint y: 77, distance: 1165.5
click at [1163, 77] on link "Login" at bounding box center [1167, 73] width 54 height 31
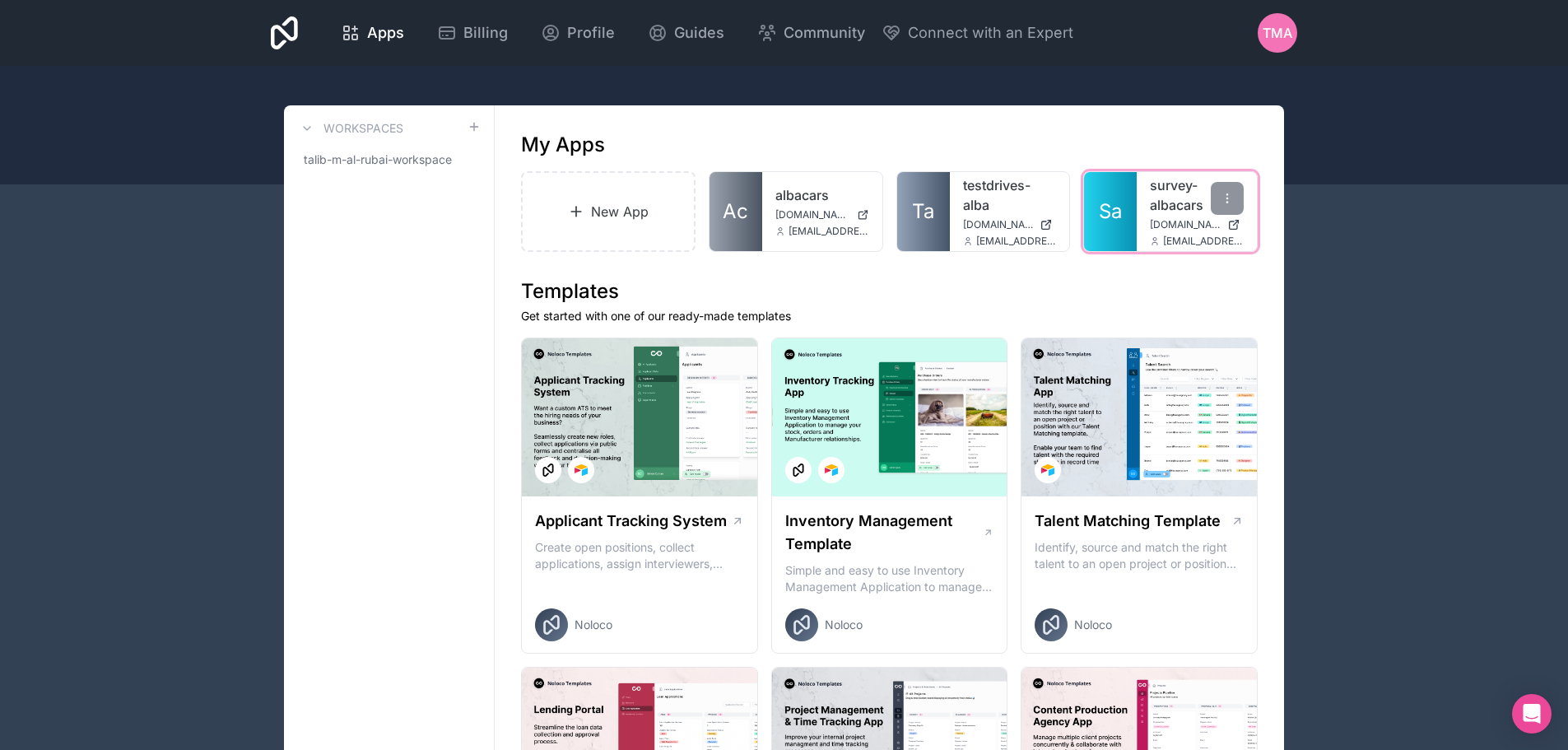
click at [1114, 204] on span "Sa" at bounding box center [1110, 211] width 23 height 27
